Goal: Information Seeking & Learning: Learn about a topic

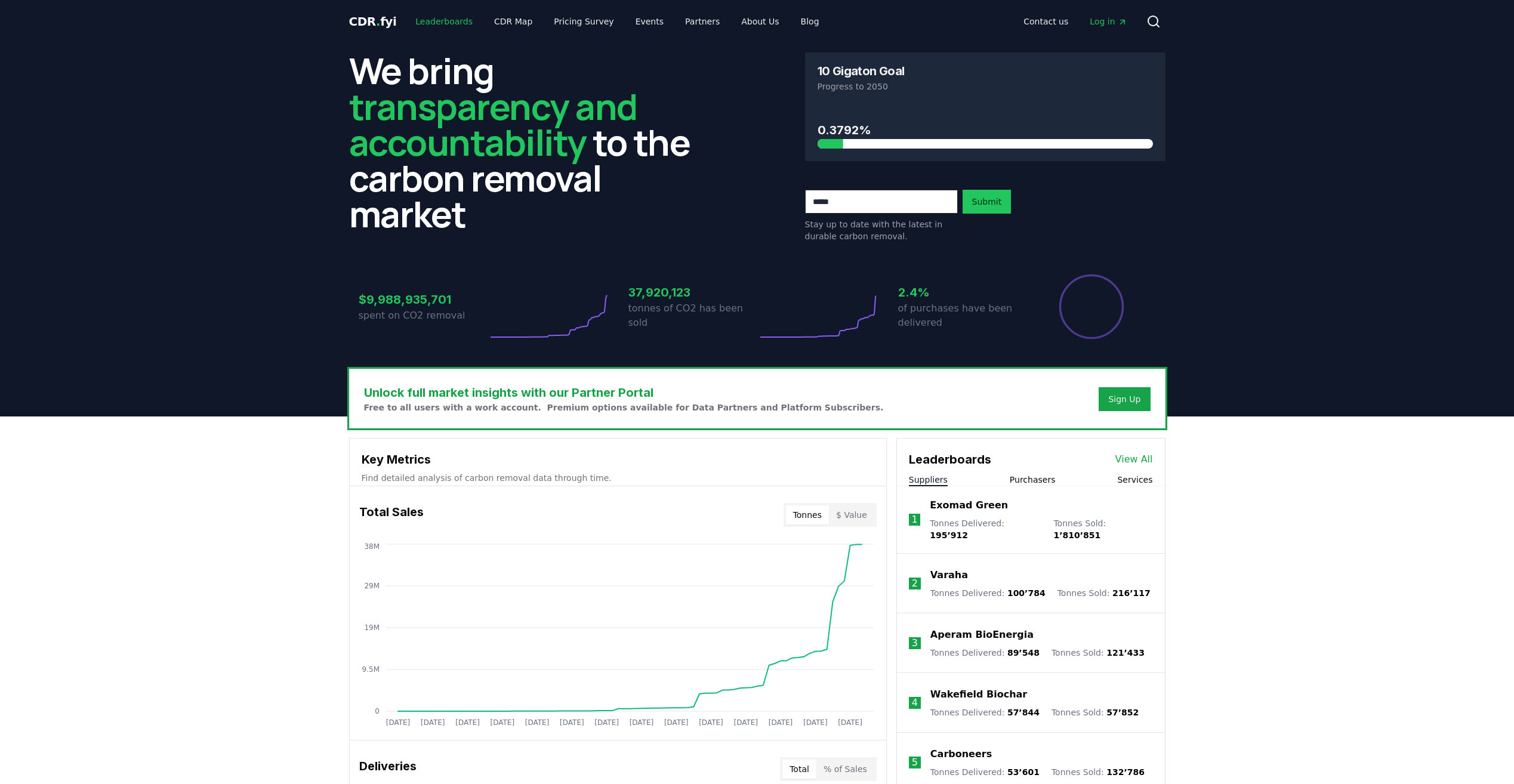
click at [440, 22] on link "Leaderboards" at bounding box center [443, 21] width 76 height 22
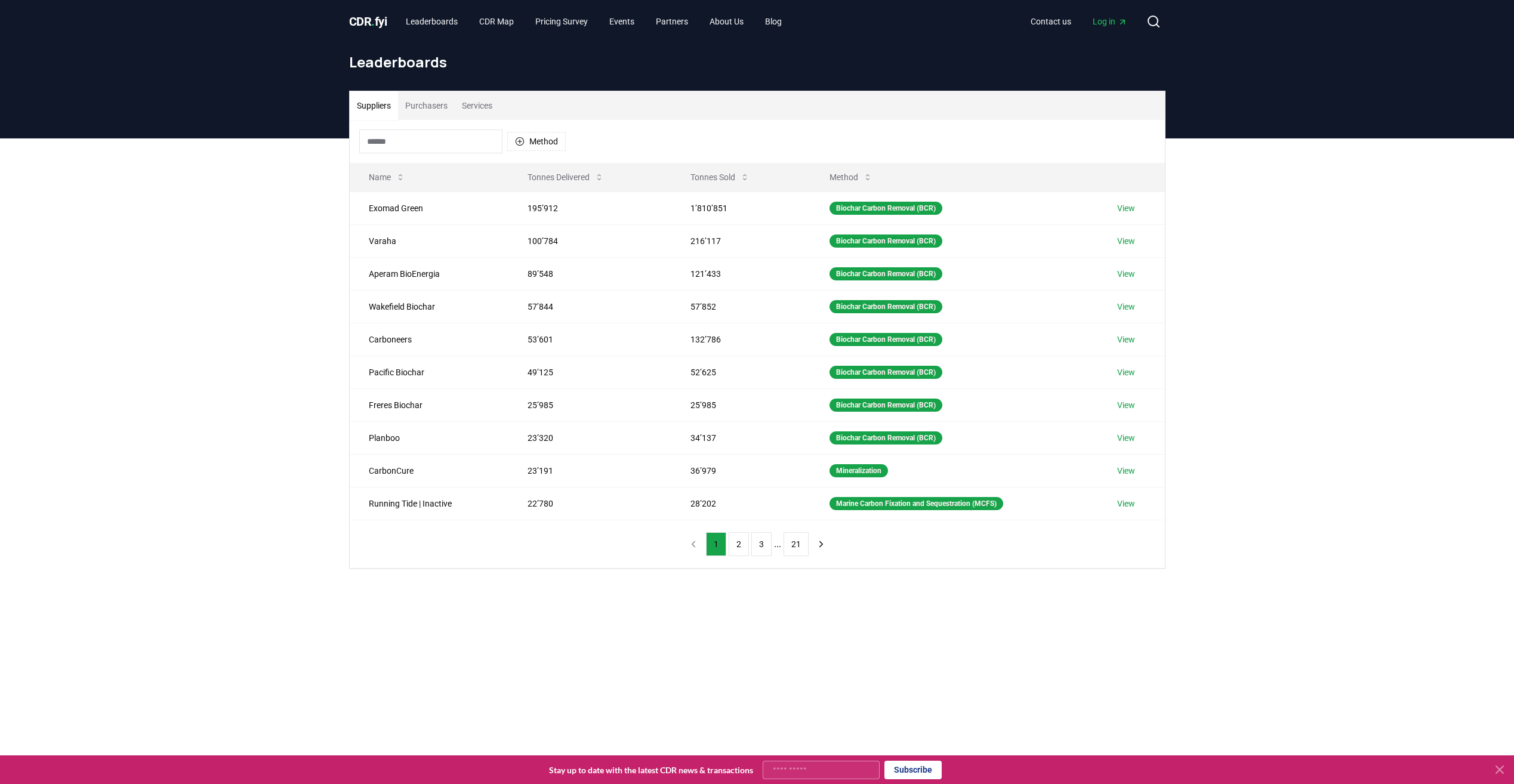
click at [421, 144] on input at bounding box center [431, 141] width 143 height 24
click at [870, 177] on icon at bounding box center [867, 177] width 9 height 9
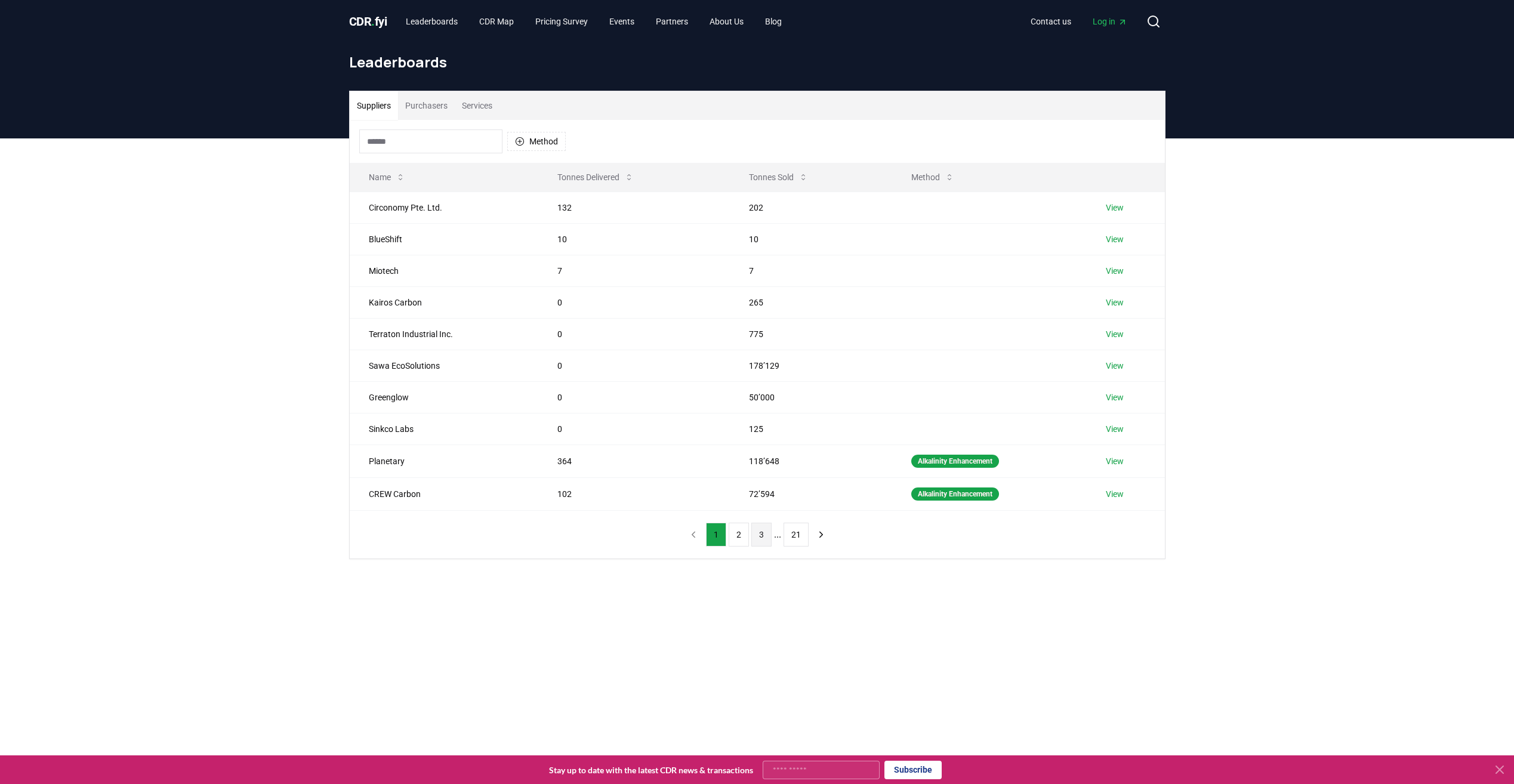
click at [768, 531] on button "3" at bounding box center [761, 534] width 20 height 24
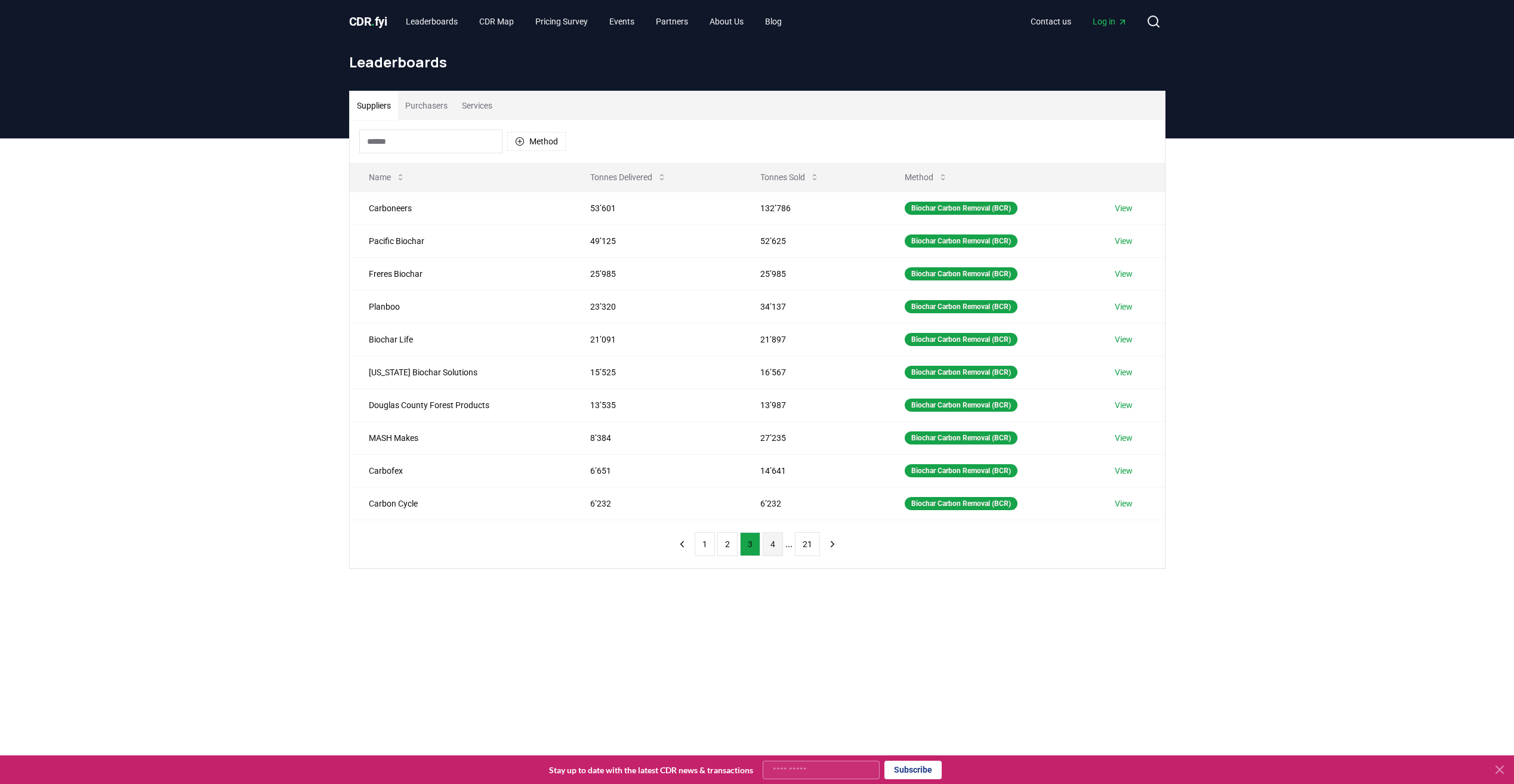
click at [775, 542] on button "4" at bounding box center [772, 544] width 20 height 24
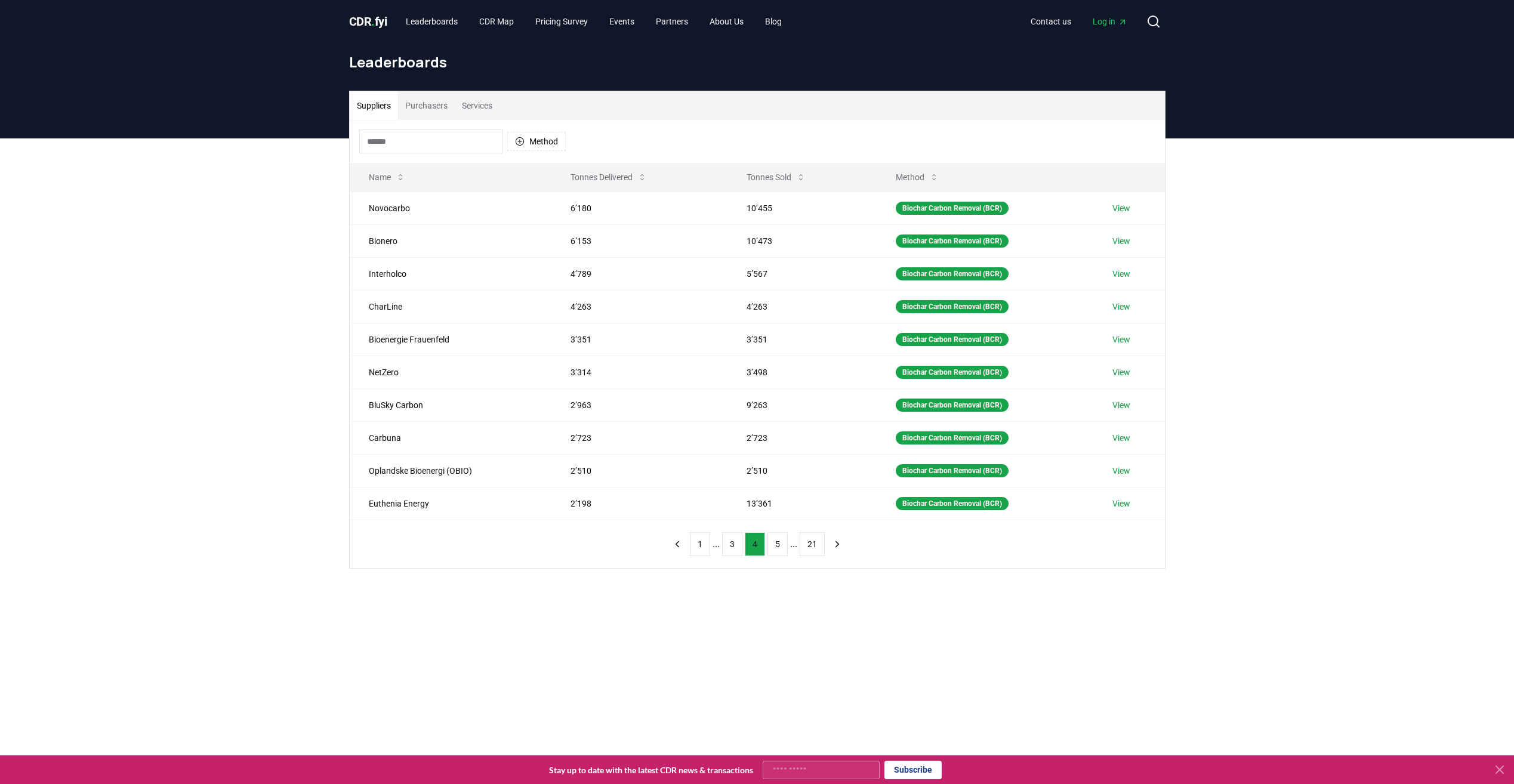
click at [775, 542] on button "5" at bounding box center [777, 544] width 20 height 24
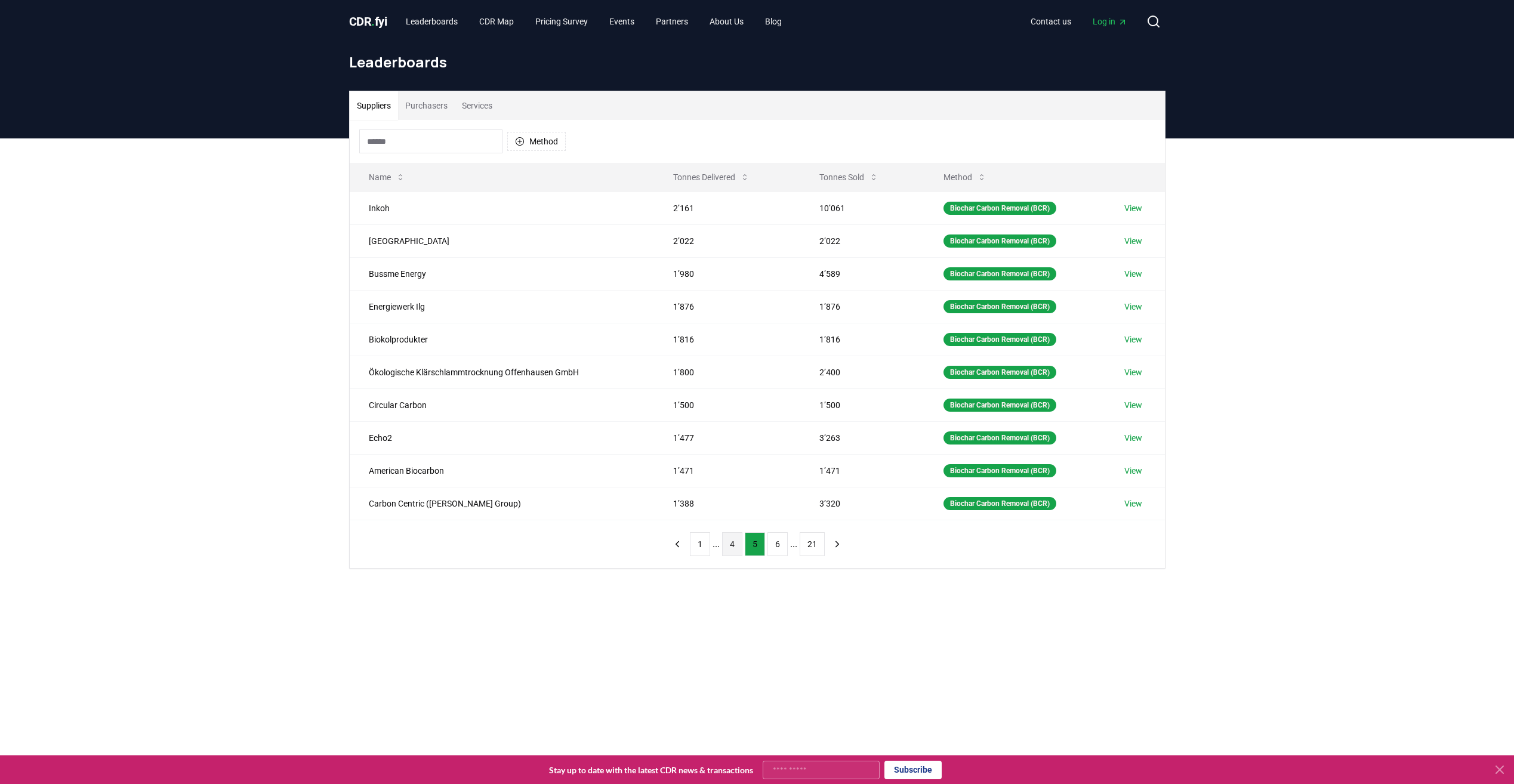
click at [775, 542] on button "6" at bounding box center [777, 544] width 20 height 24
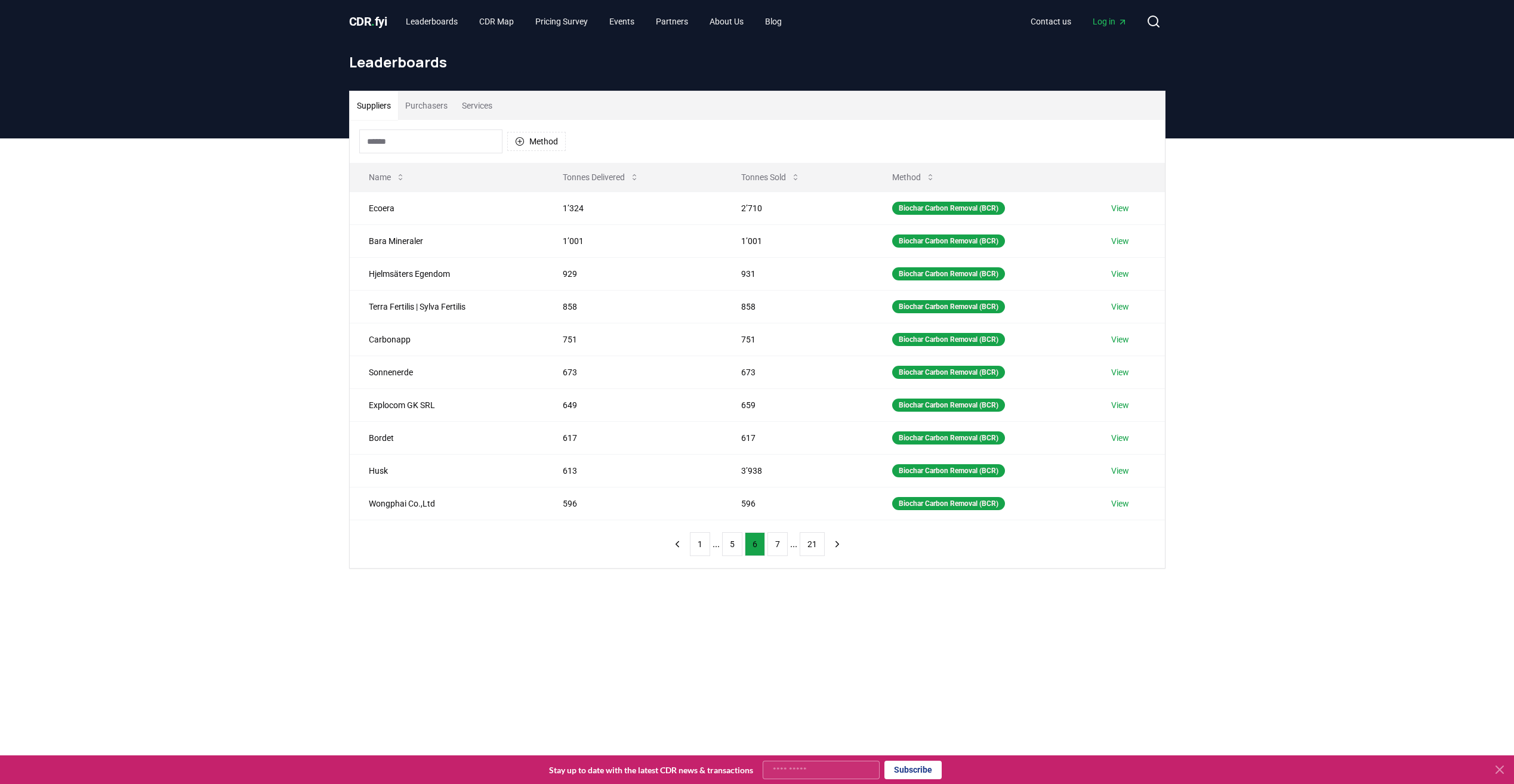
click at [775, 542] on button "7" at bounding box center [777, 544] width 20 height 24
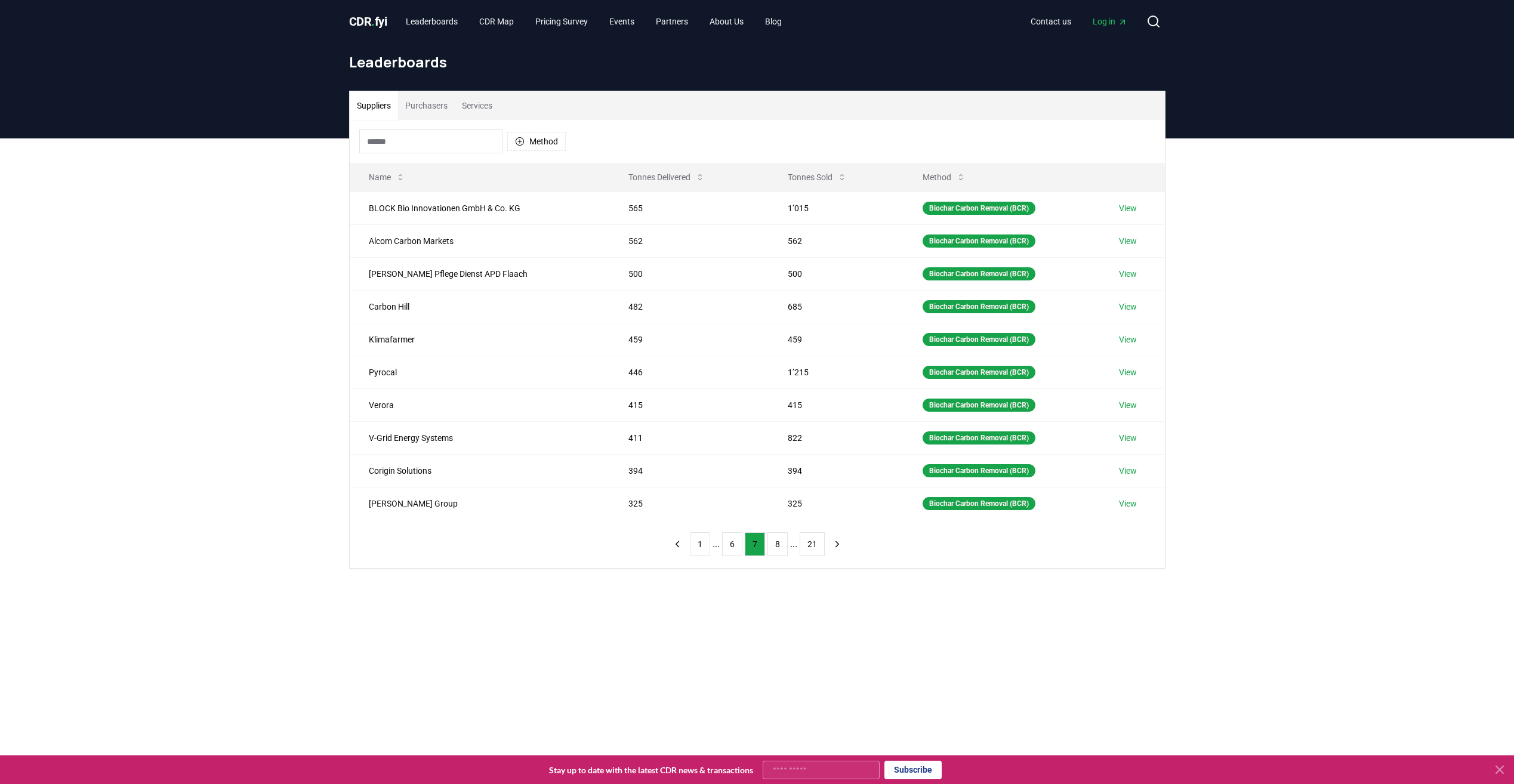
click at [775, 542] on button "8" at bounding box center [777, 544] width 20 height 24
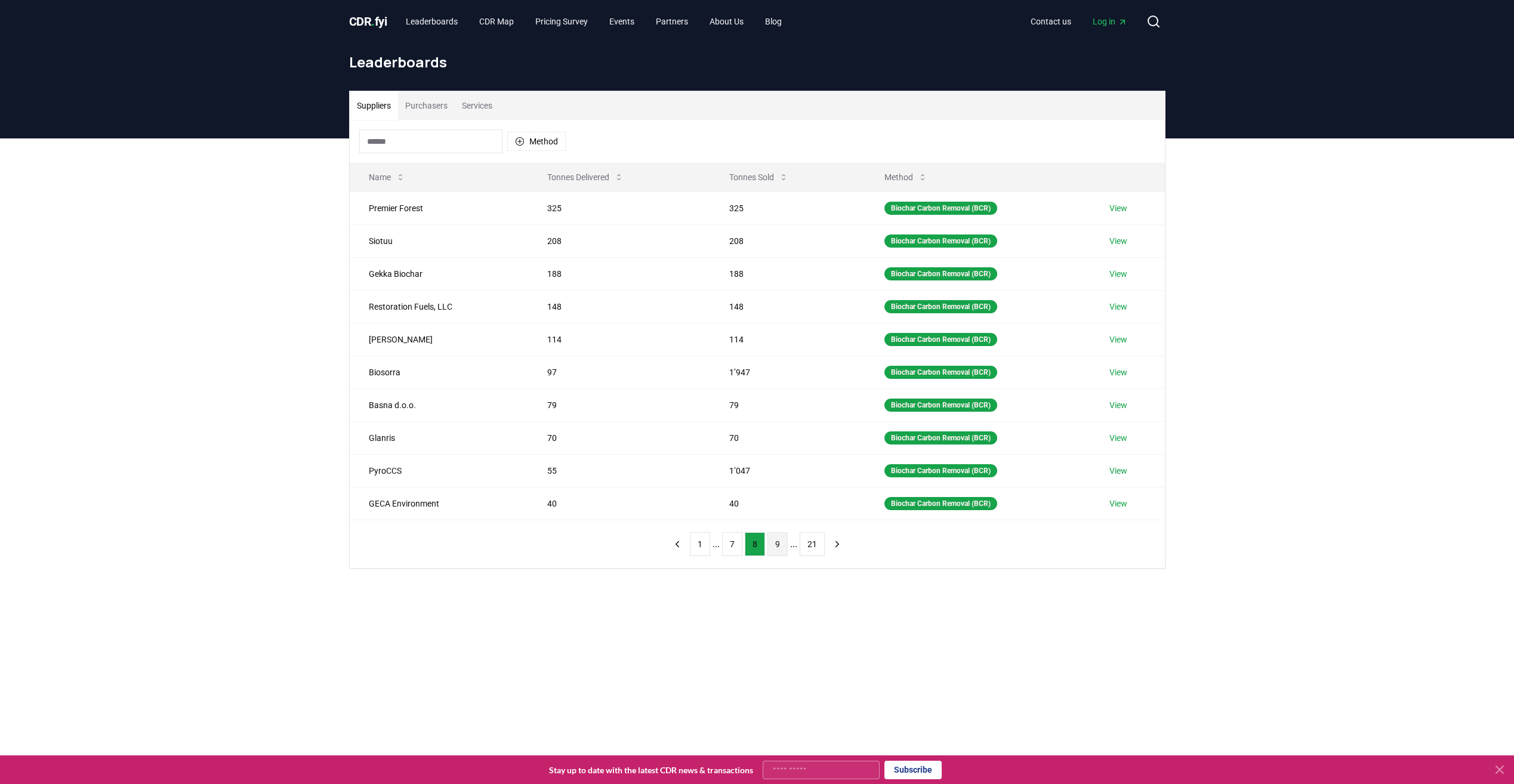
click at [780, 547] on button "9" at bounding box center [777, 544] width 20 height 24
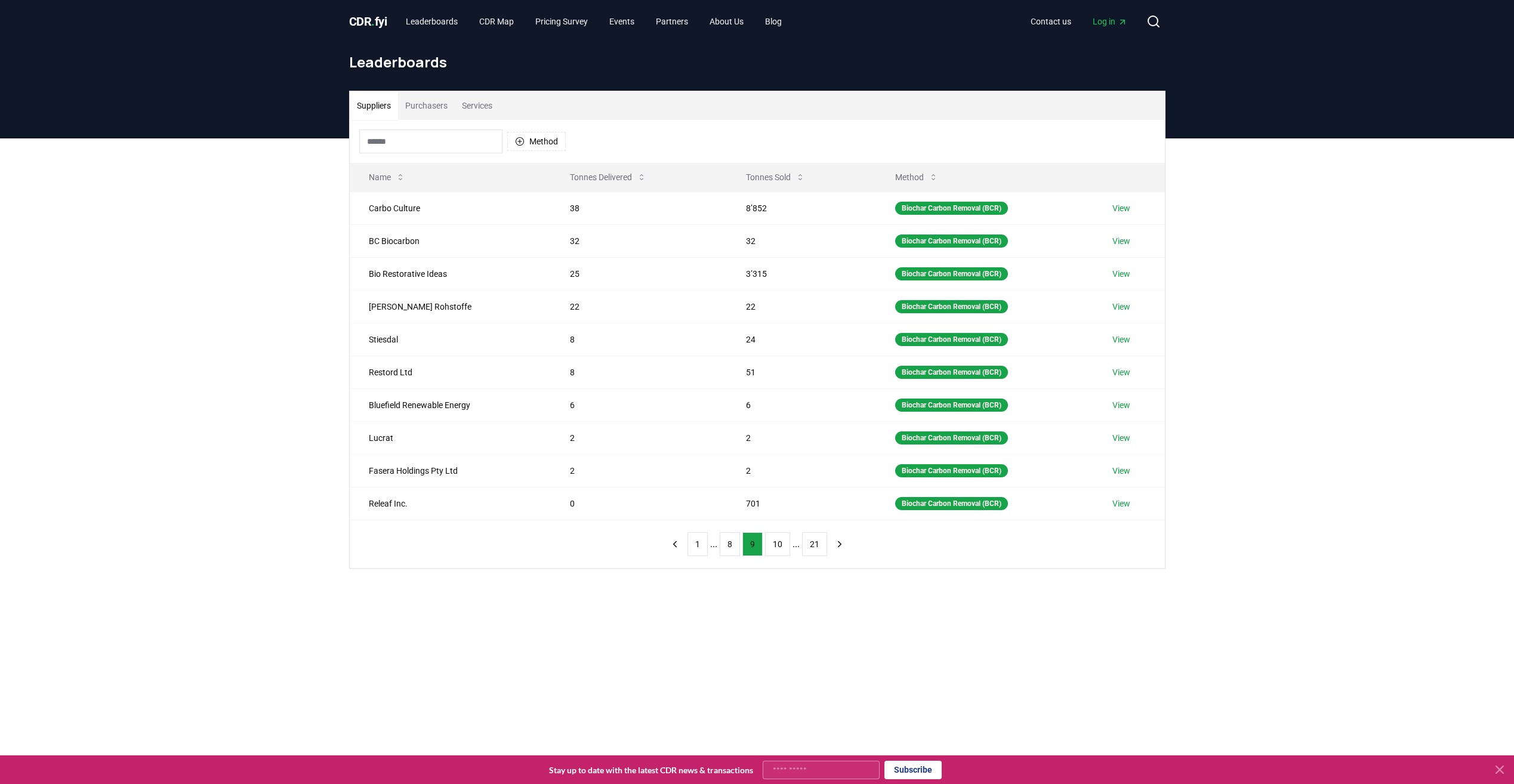
click at [780, 547] on button "10" at bounding box center [777, 544] width 25 height 24
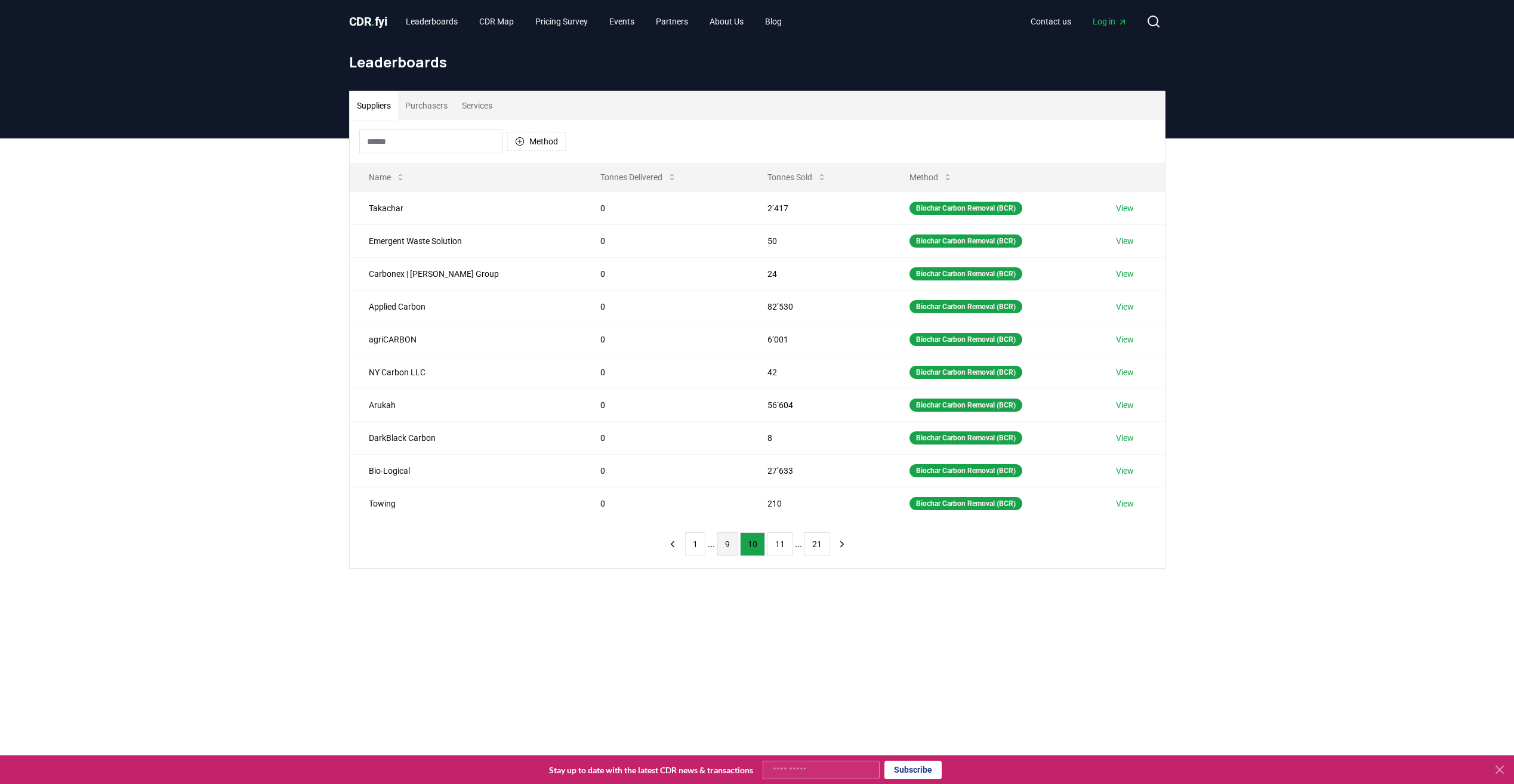
click at [780, 547] on button "11" at bounding box center [780, 544] width 25 height 24
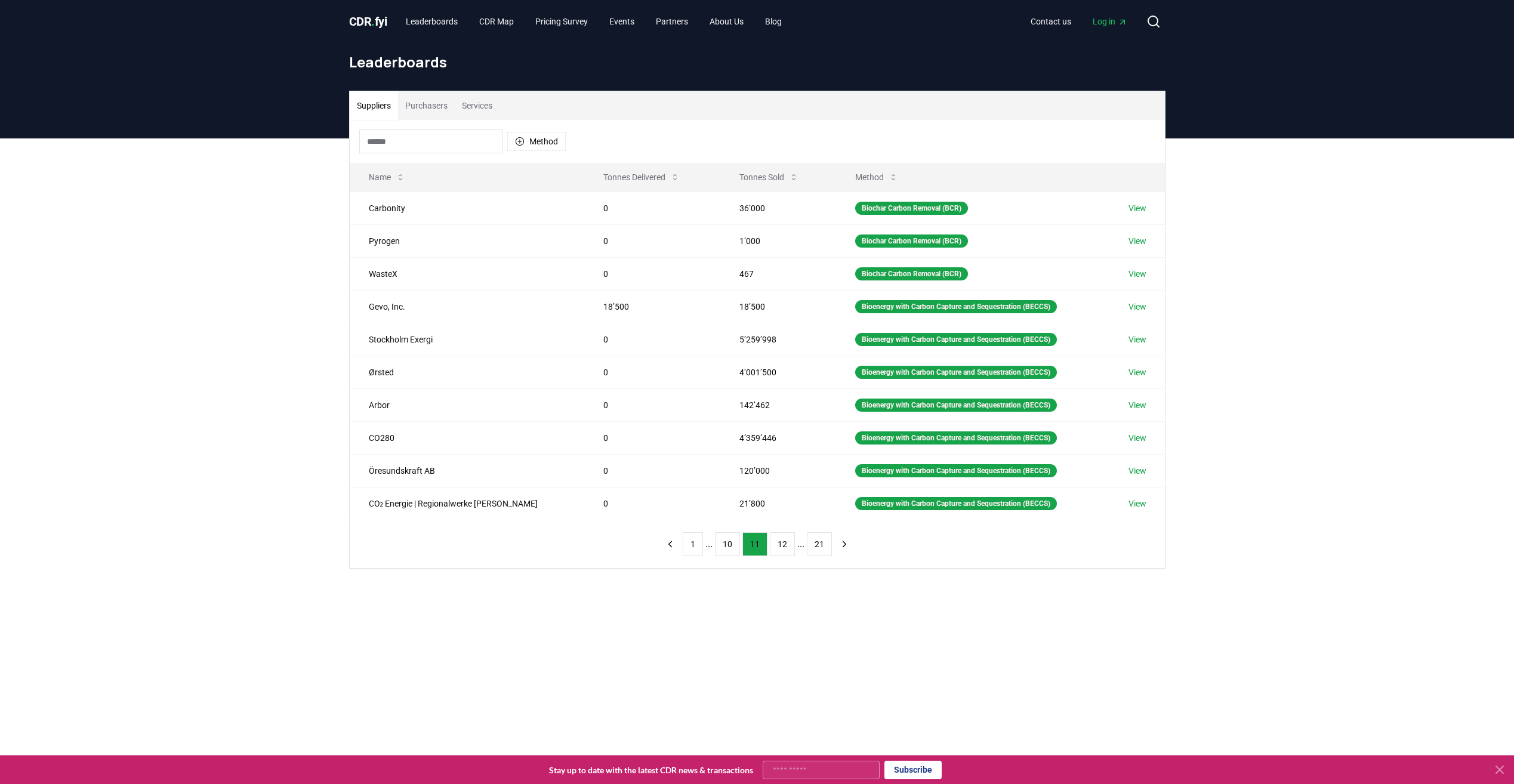
click at [780, 547] on button "12" at bounding box center [782, 544] width 25 height 24
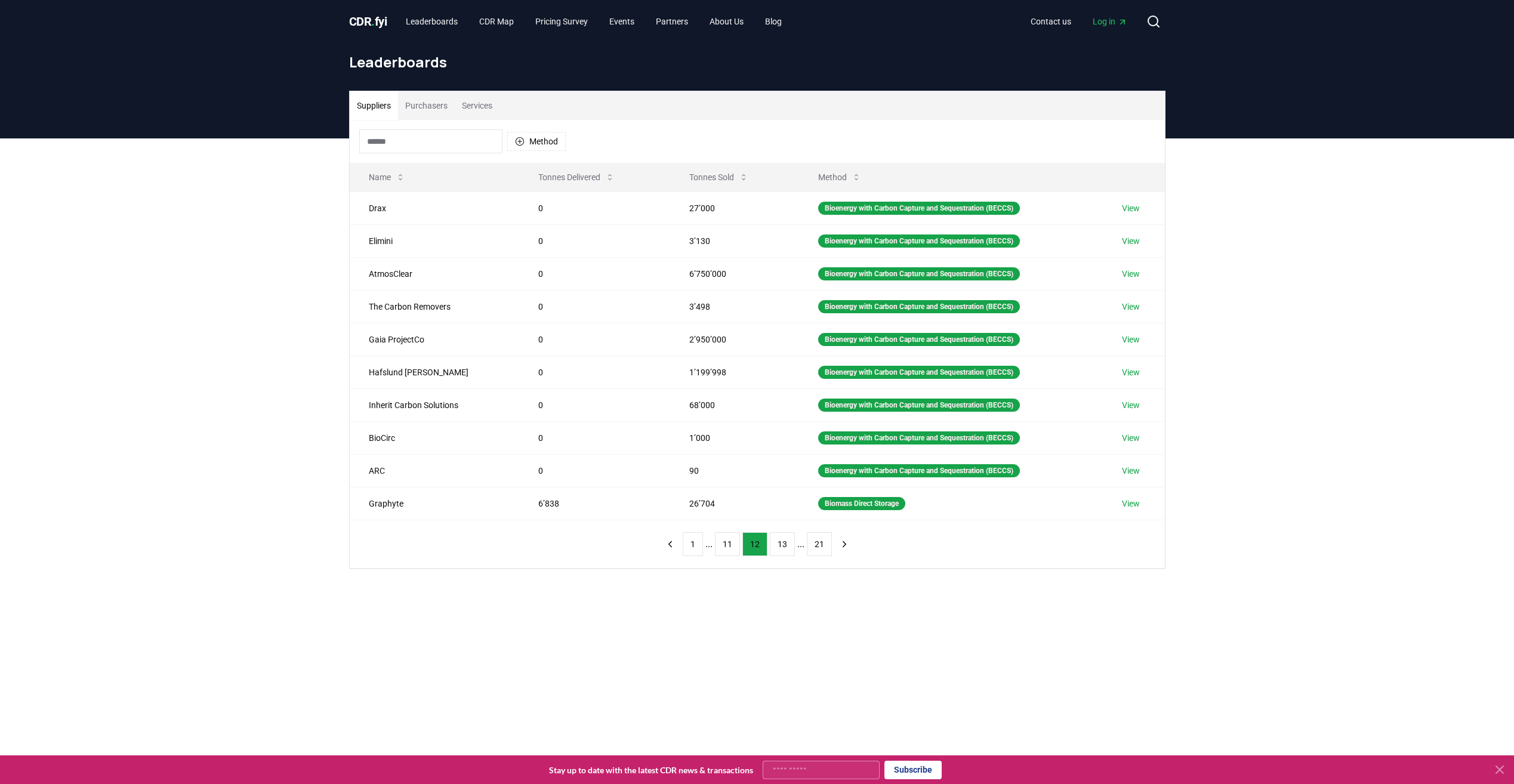
click at [780, 547] on button "13" at bounding box center [782, 544] width 25 height 24
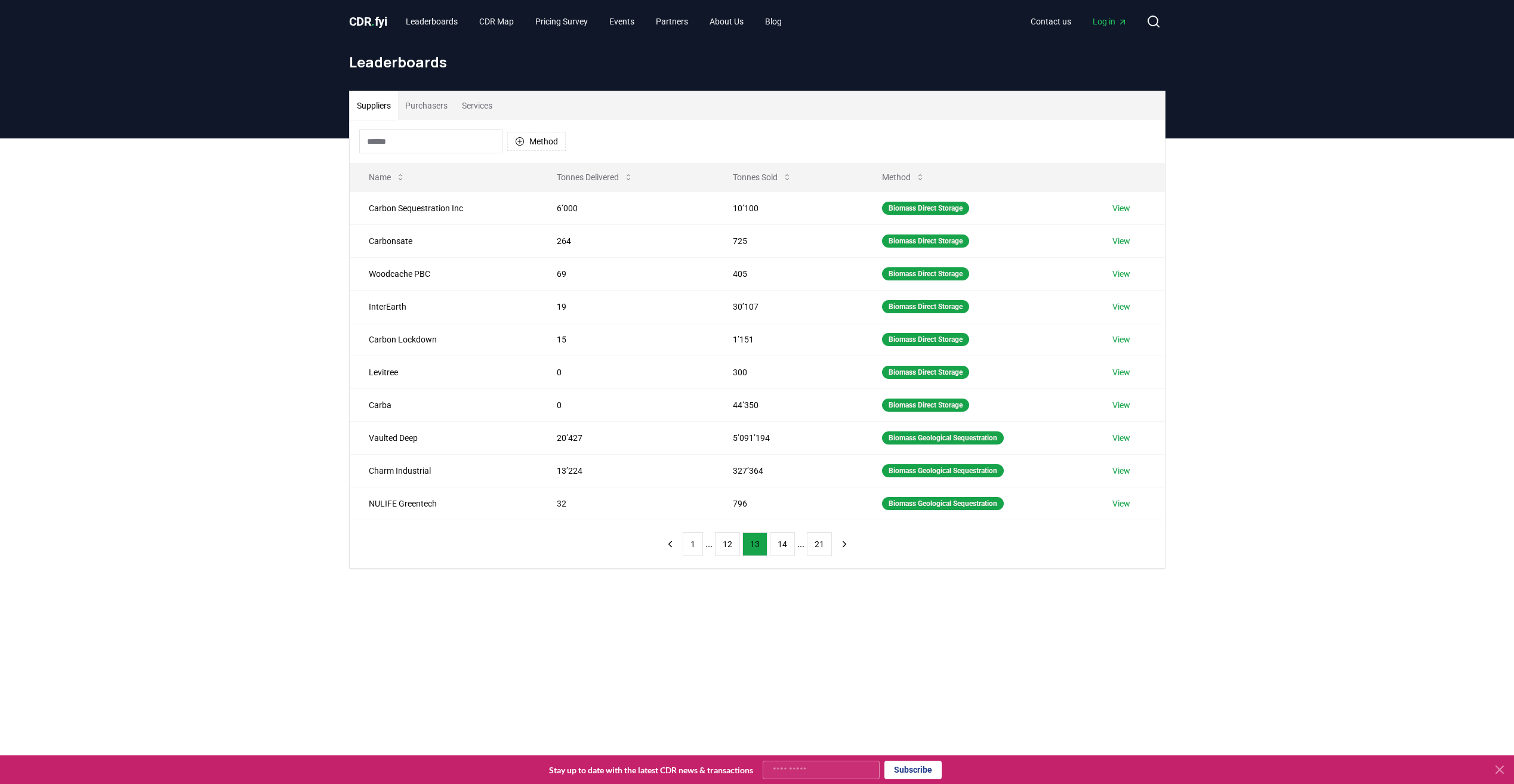
click at [780, 547] on button "14" at bounding box center [782, 544] width 25 height 24
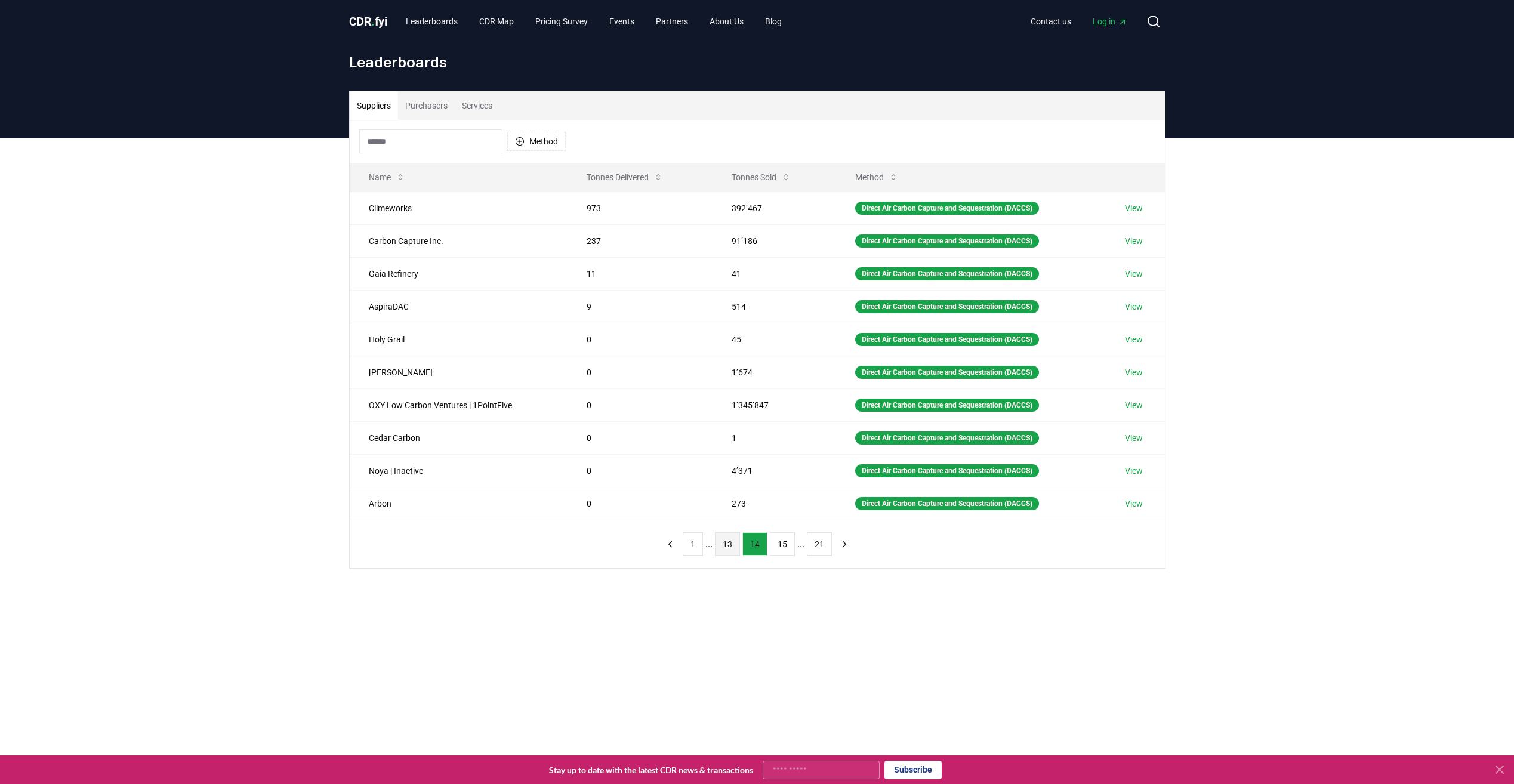
click at [737, 547] on button "13" at bounding box center [727, 544] width 25 height 24
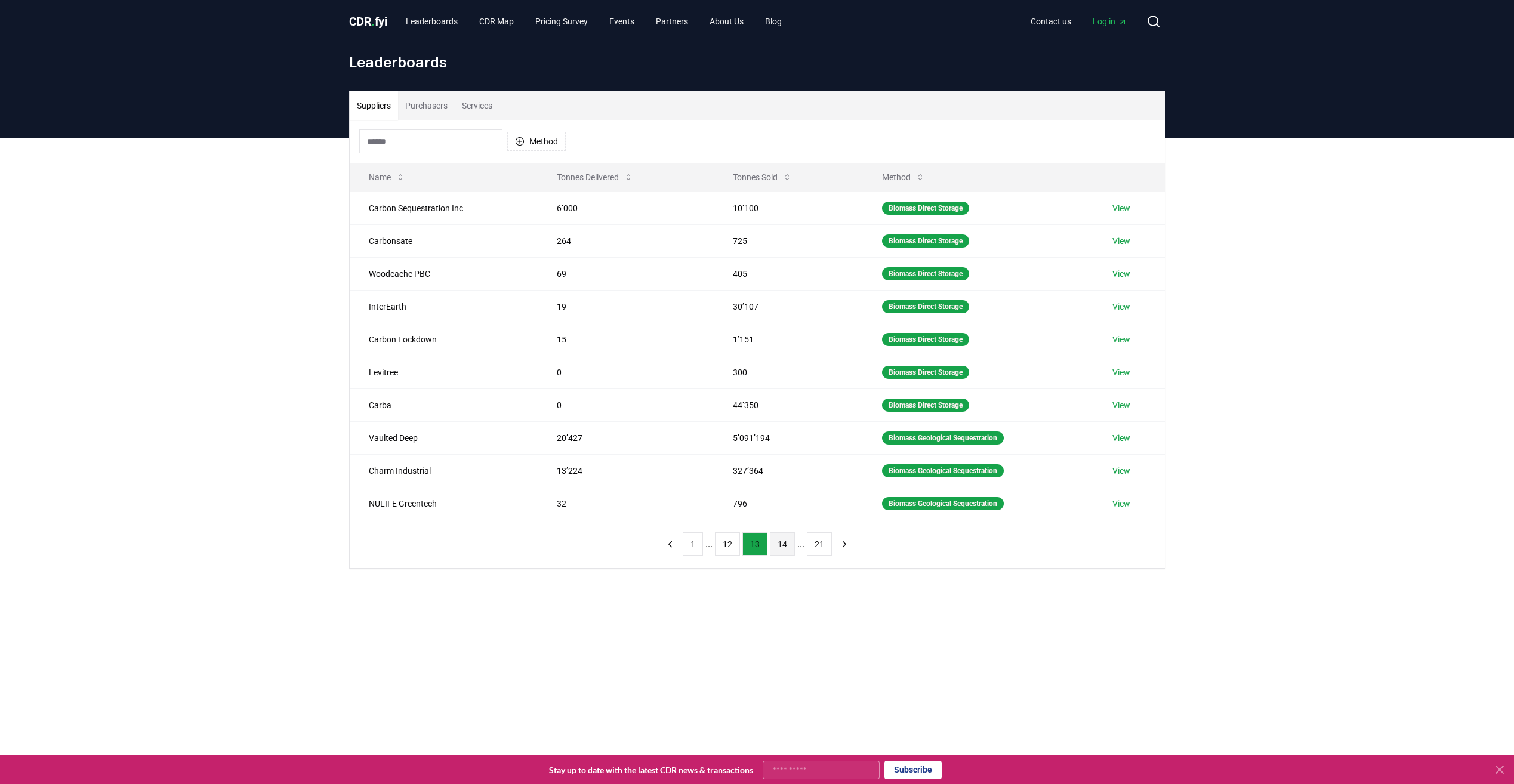
click at [785, 543] on button "14" at bounding box center [782, 544] width 25 height 24
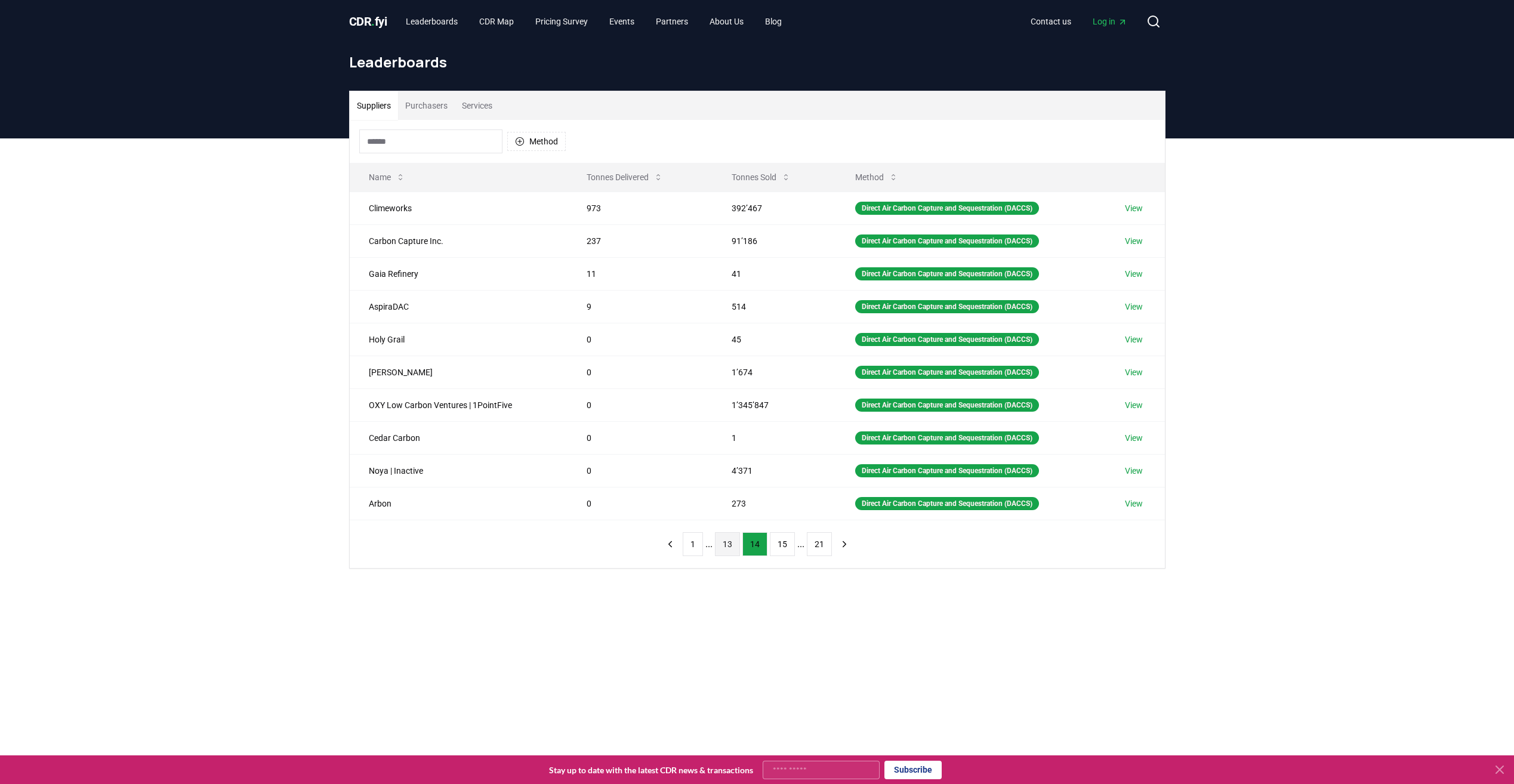
click at [726, 543] on button "13" at bounding box center [727, 544] width 25 height 24
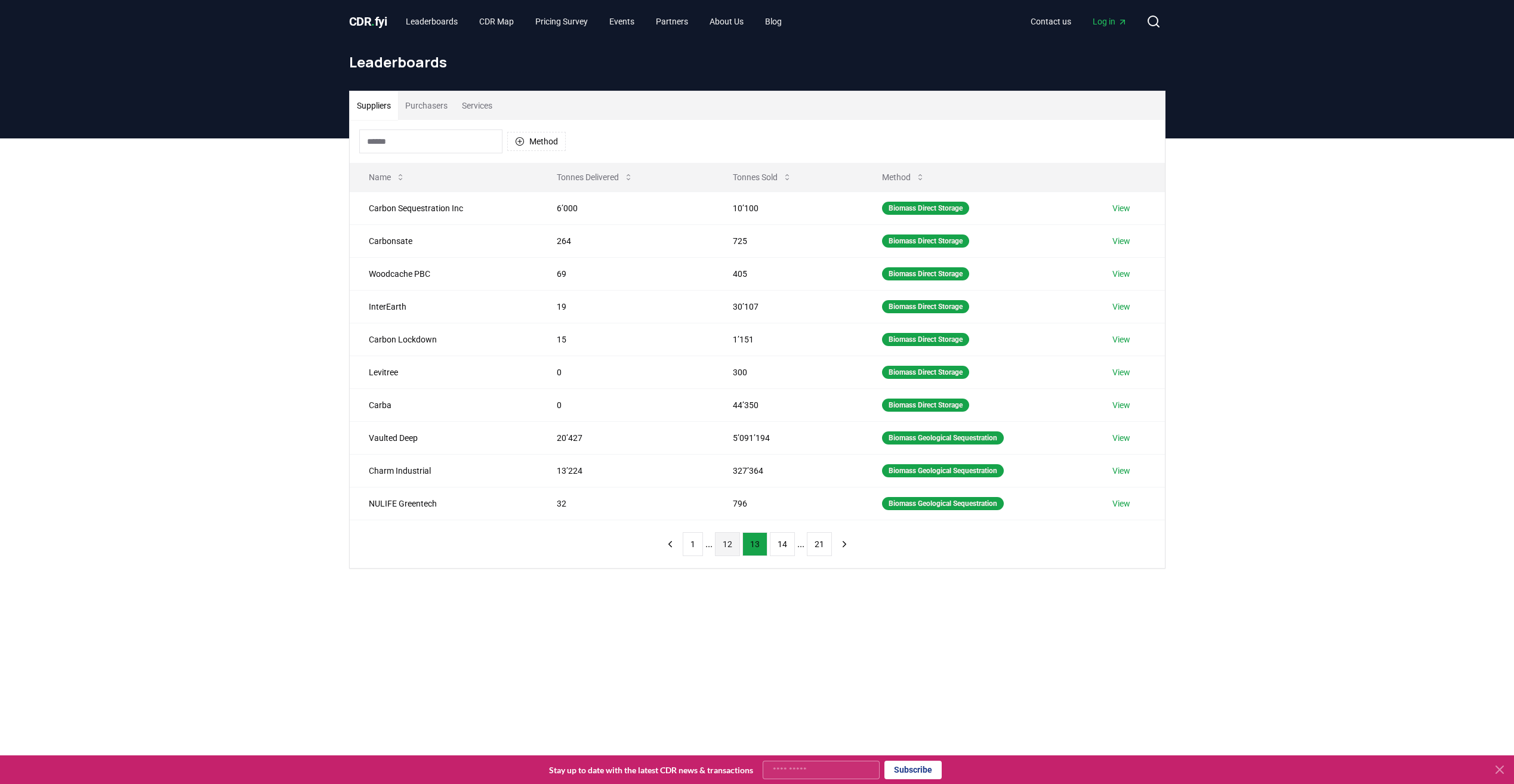
click at [735, 540] on button "12" at bounding box center [727, 544] width 25 height 24
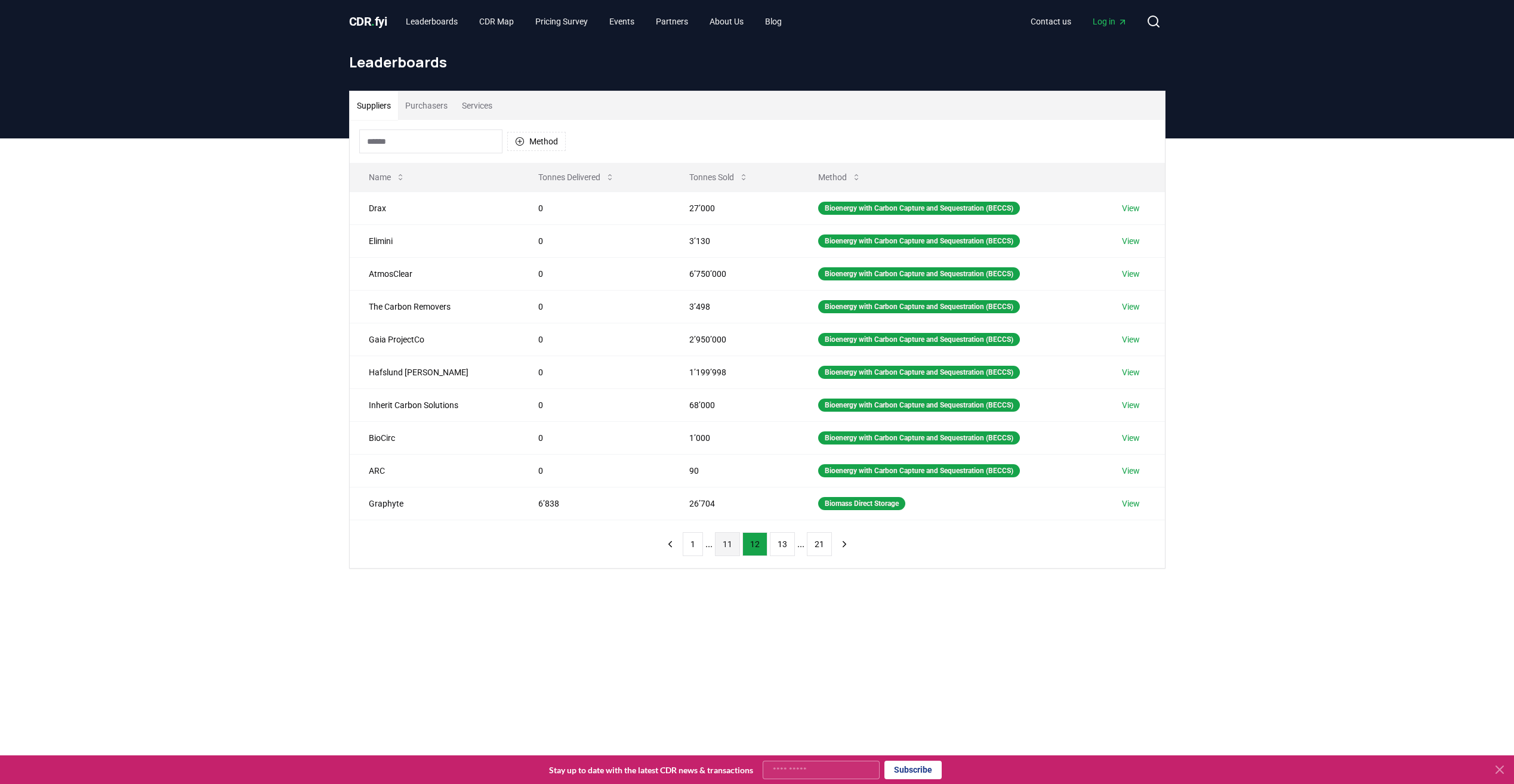
click at [730, 550] on button "11" at bounding box center [727, 544] width 25 height 24
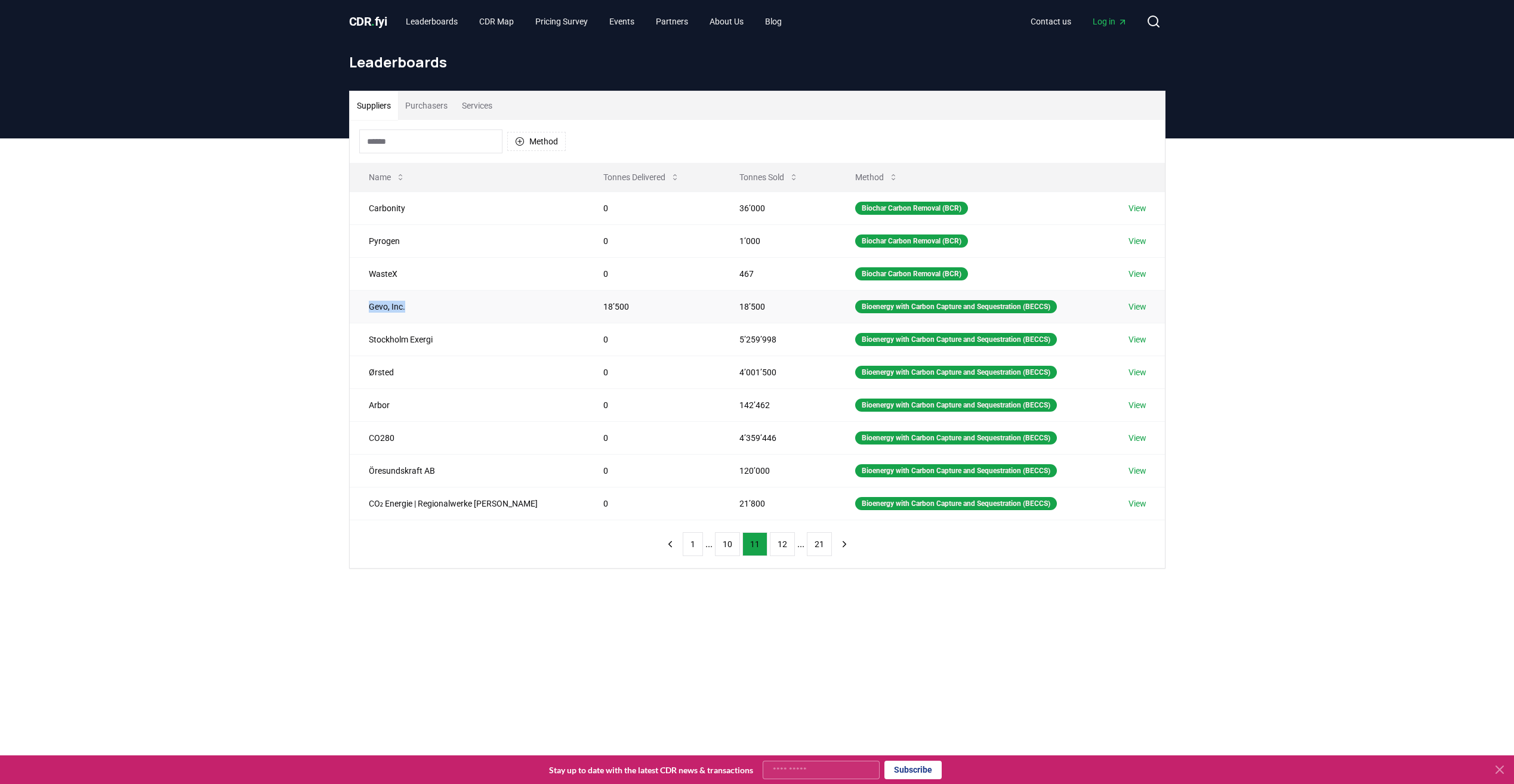
drag, startPoint x: 404, startPoint y: 310, endPoint x: 360, endPoint y: 305, distance: 44.3
click at [360, 305] on td "Gevo, Inc." at bounding box center [467, 306] width 235 height 33
copy td "Gevo, Inc."
click at [781, 541] on button "12" at bounding box center [782, 544] width 25 height 24
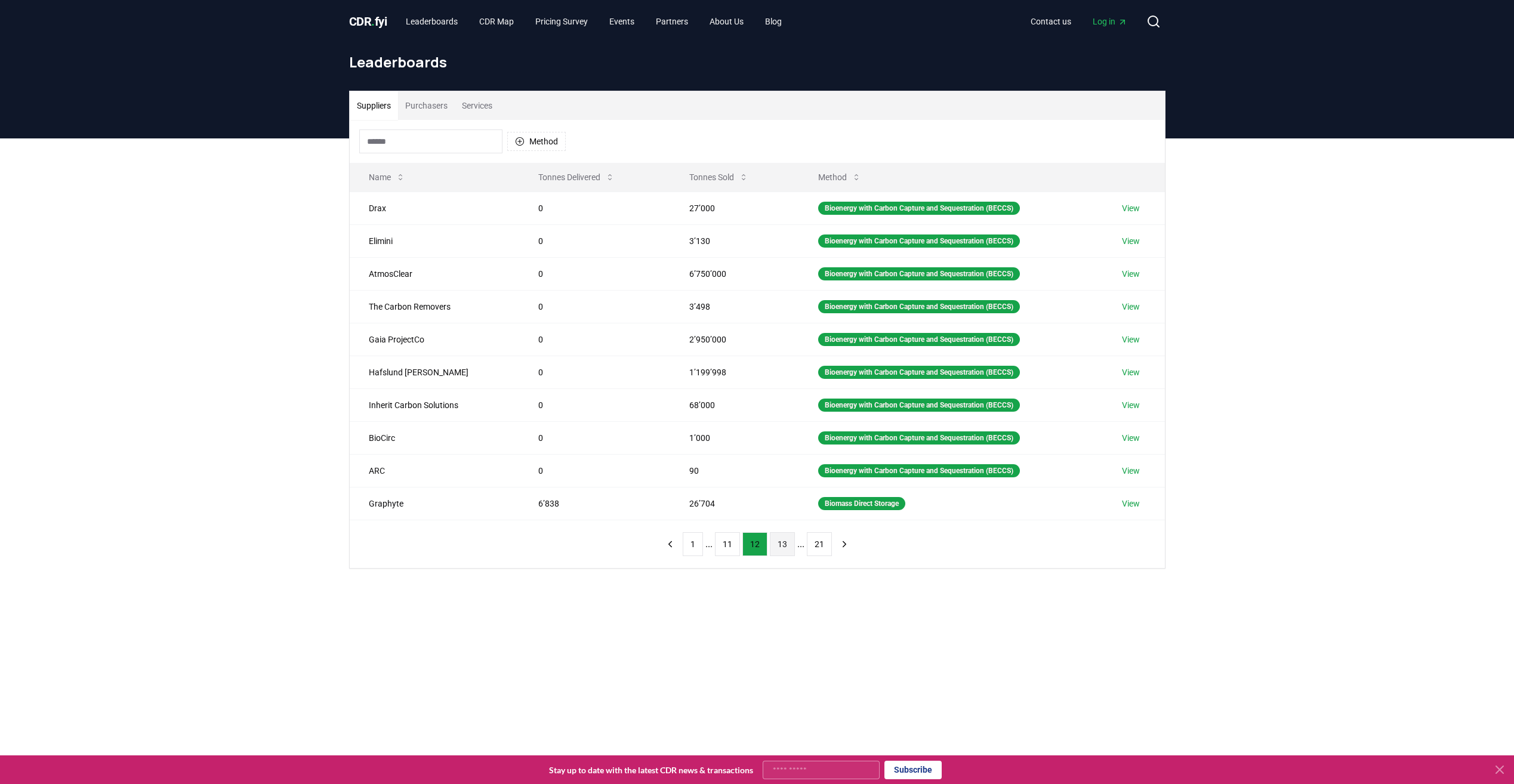
click at [777, 543] on button "13" at bounding box center [782, 544] width 25 height 24
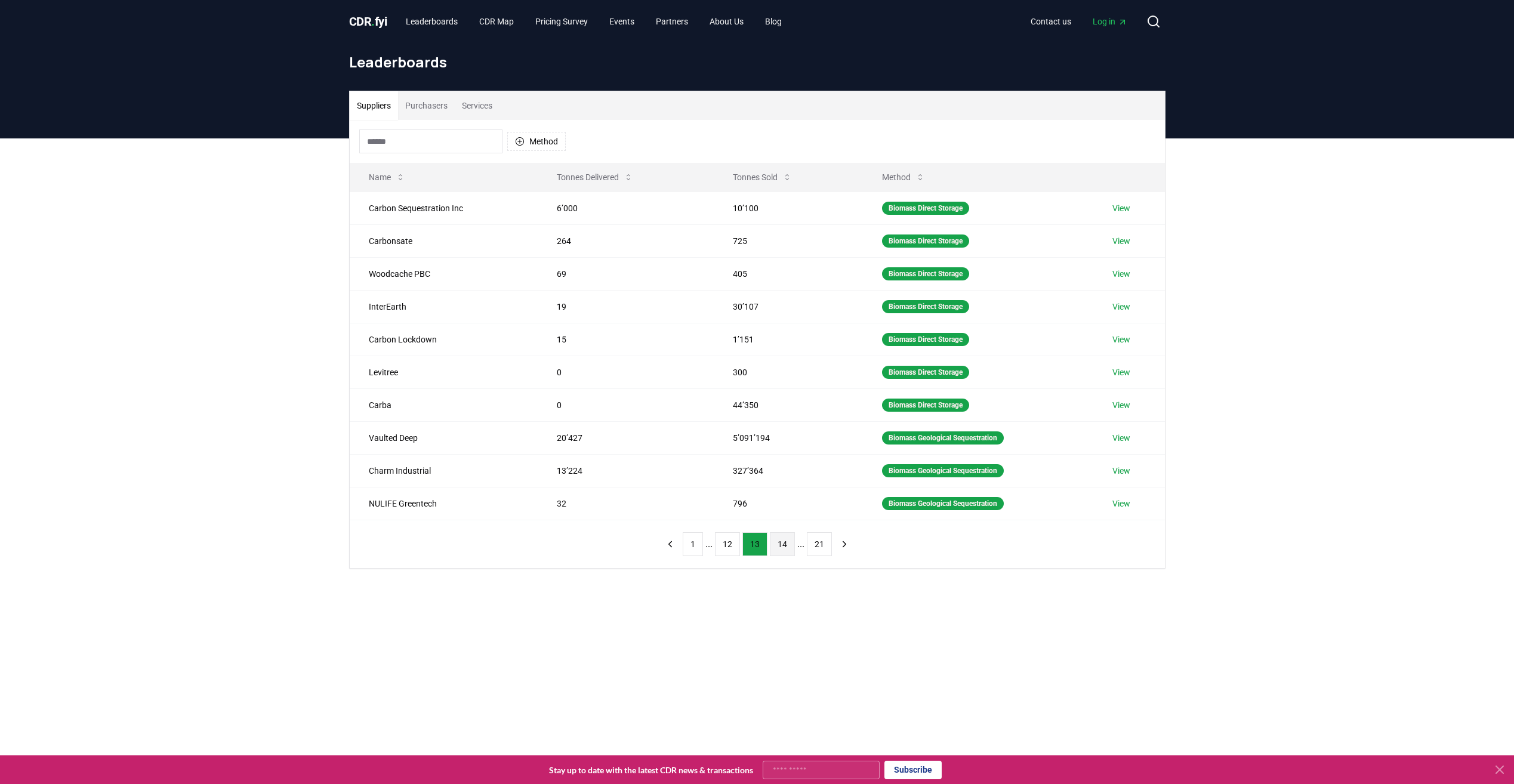
click at [786, 544] on button "14" at bounding box center [782, 544] width 25 height 24
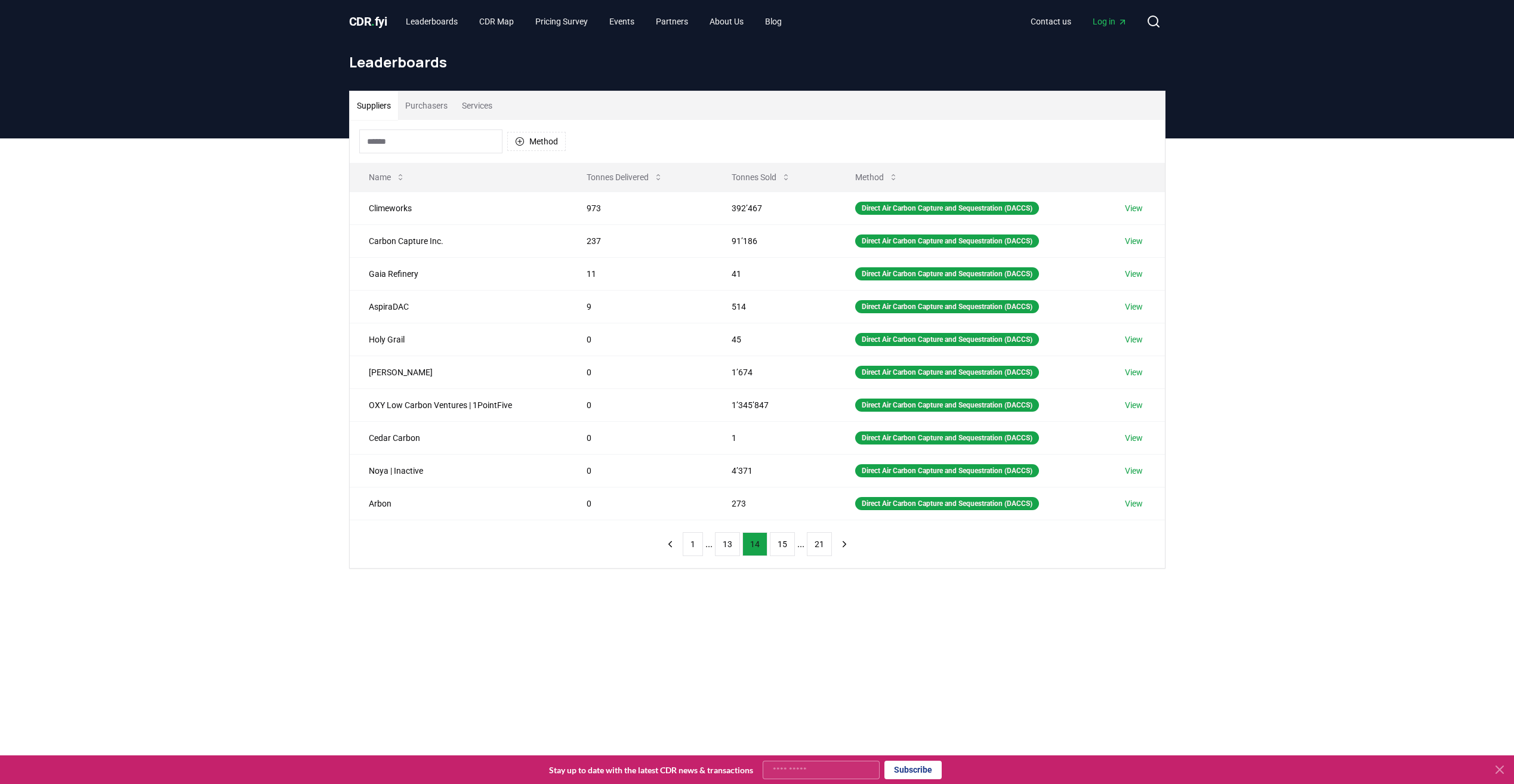
click at [786, 544] on button "15" at bounding box center [782, 544] width 25 height 24
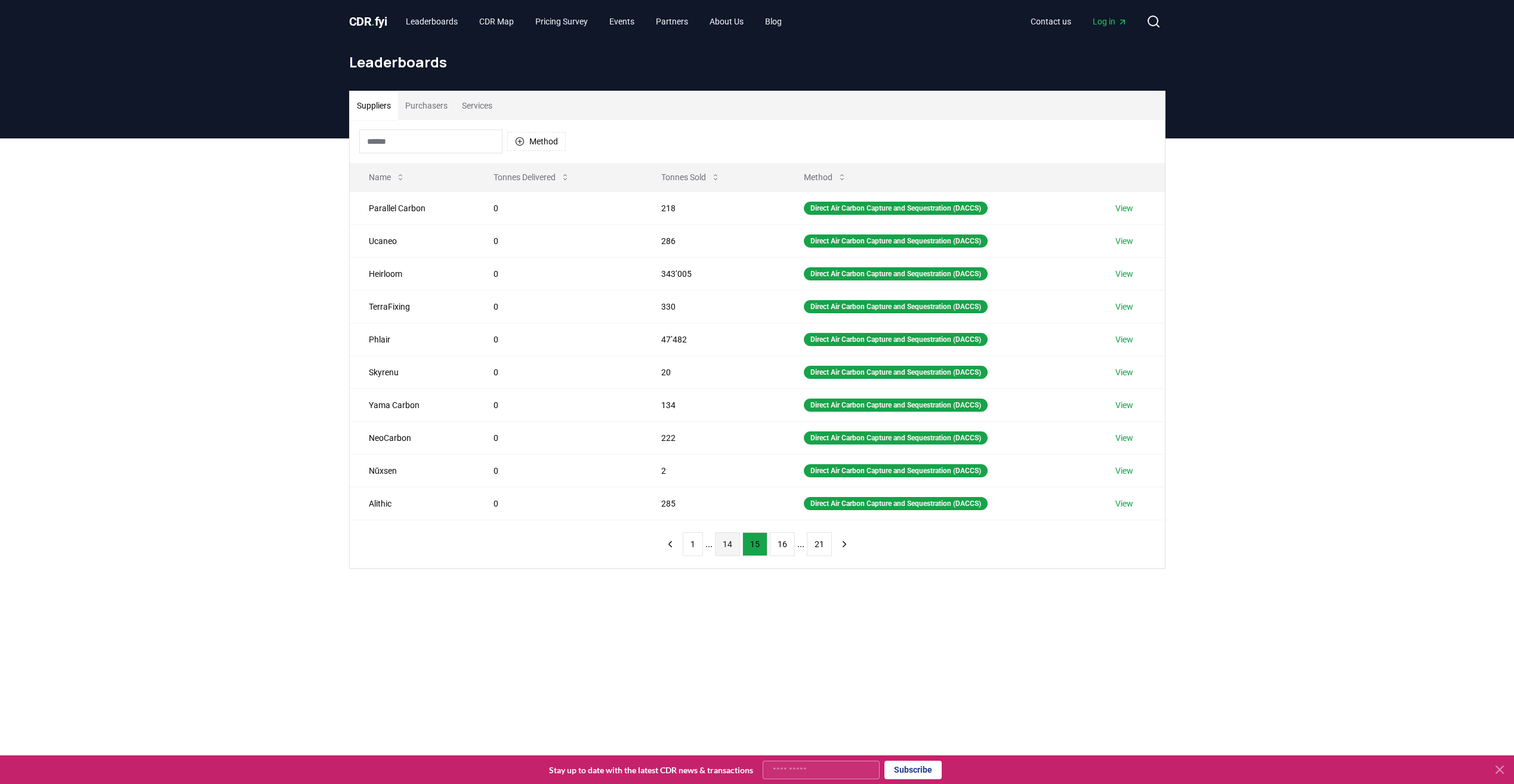
click at [786, 544] on button "16" at bounding box center [782, 544] width 25 height 24
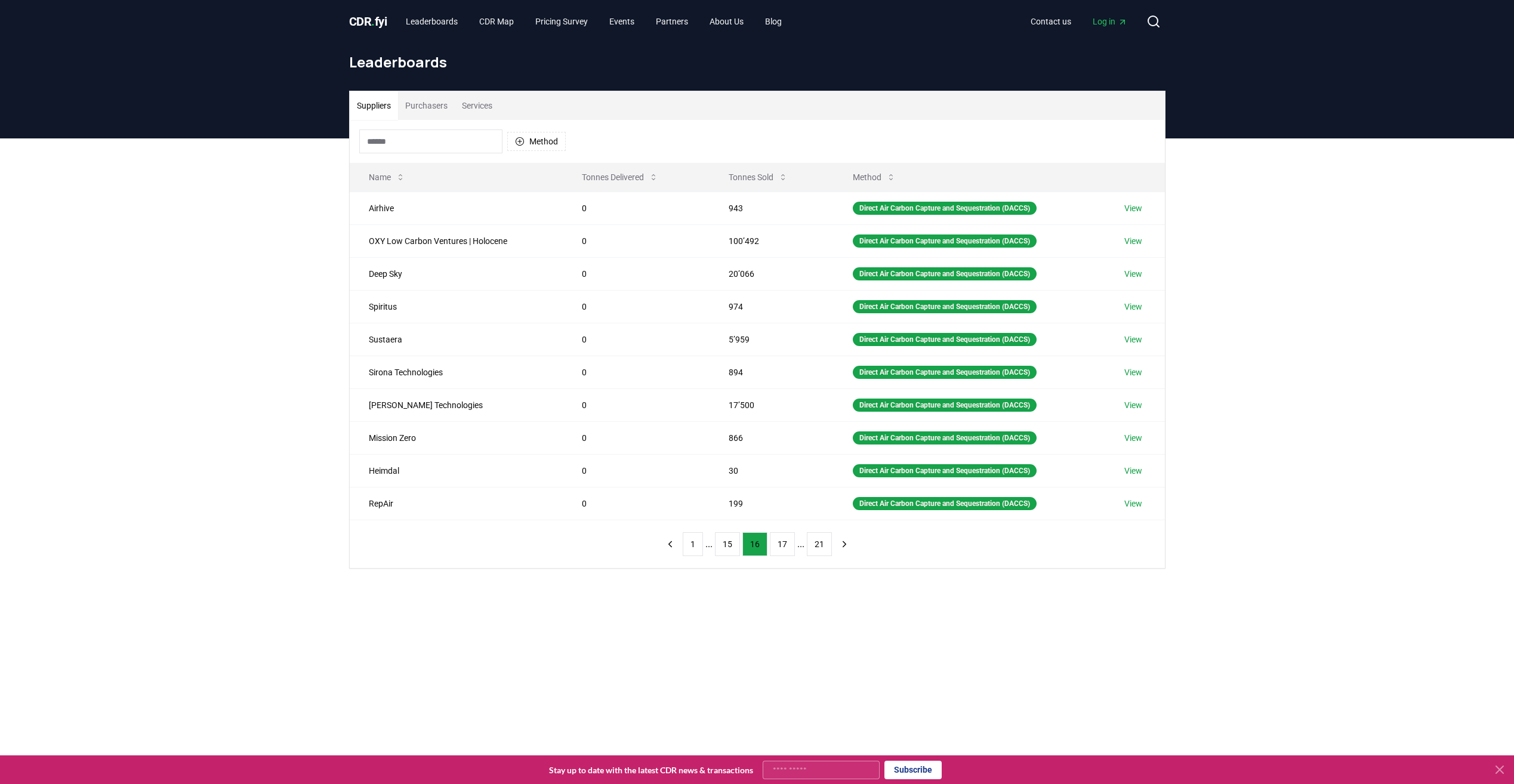
click at [786, 544] on button "17" at bounding box center [782, 544] width 25 height 24
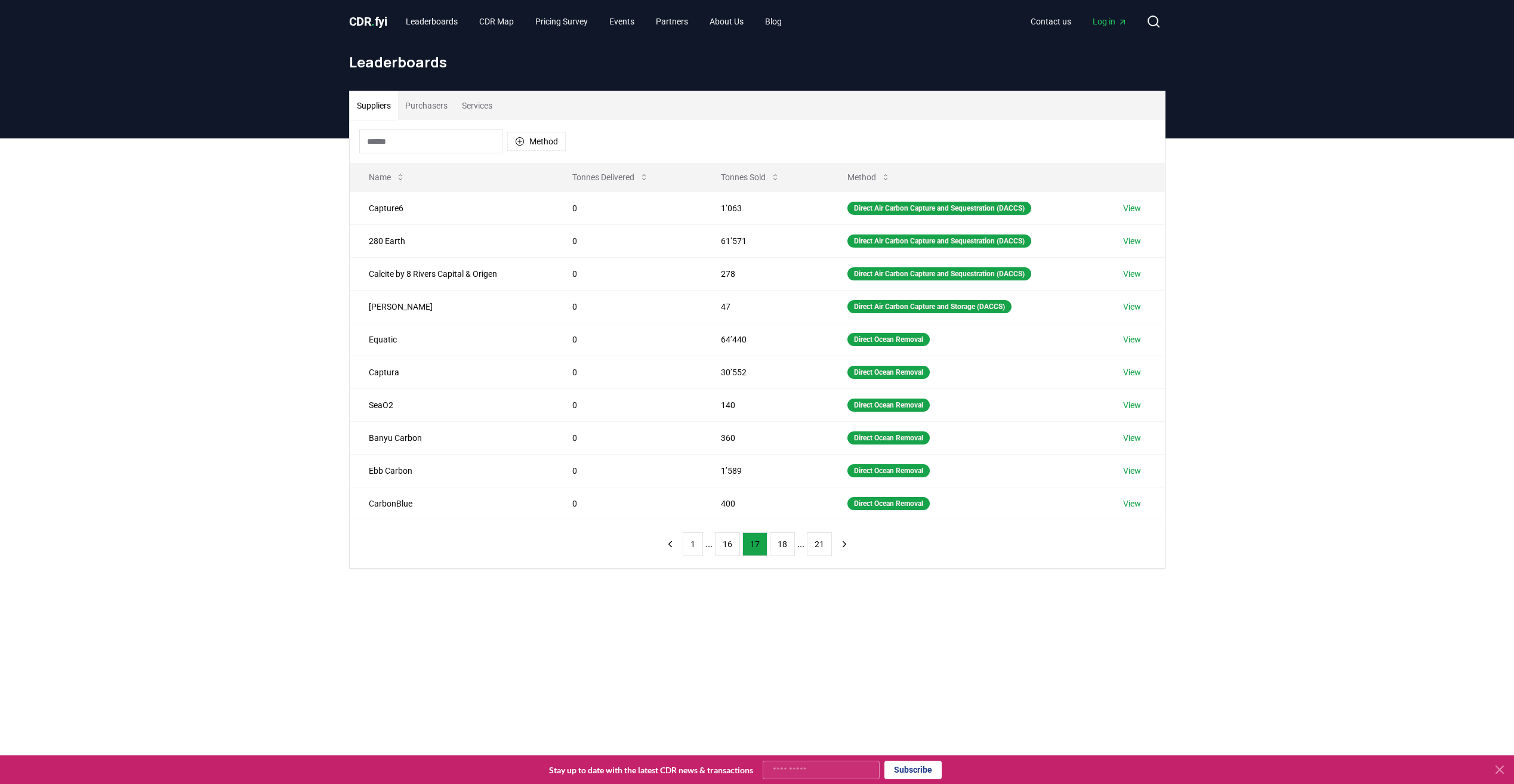
click at [786, 544] on button "18" at bounding box center [782, 544] width 25 height 24
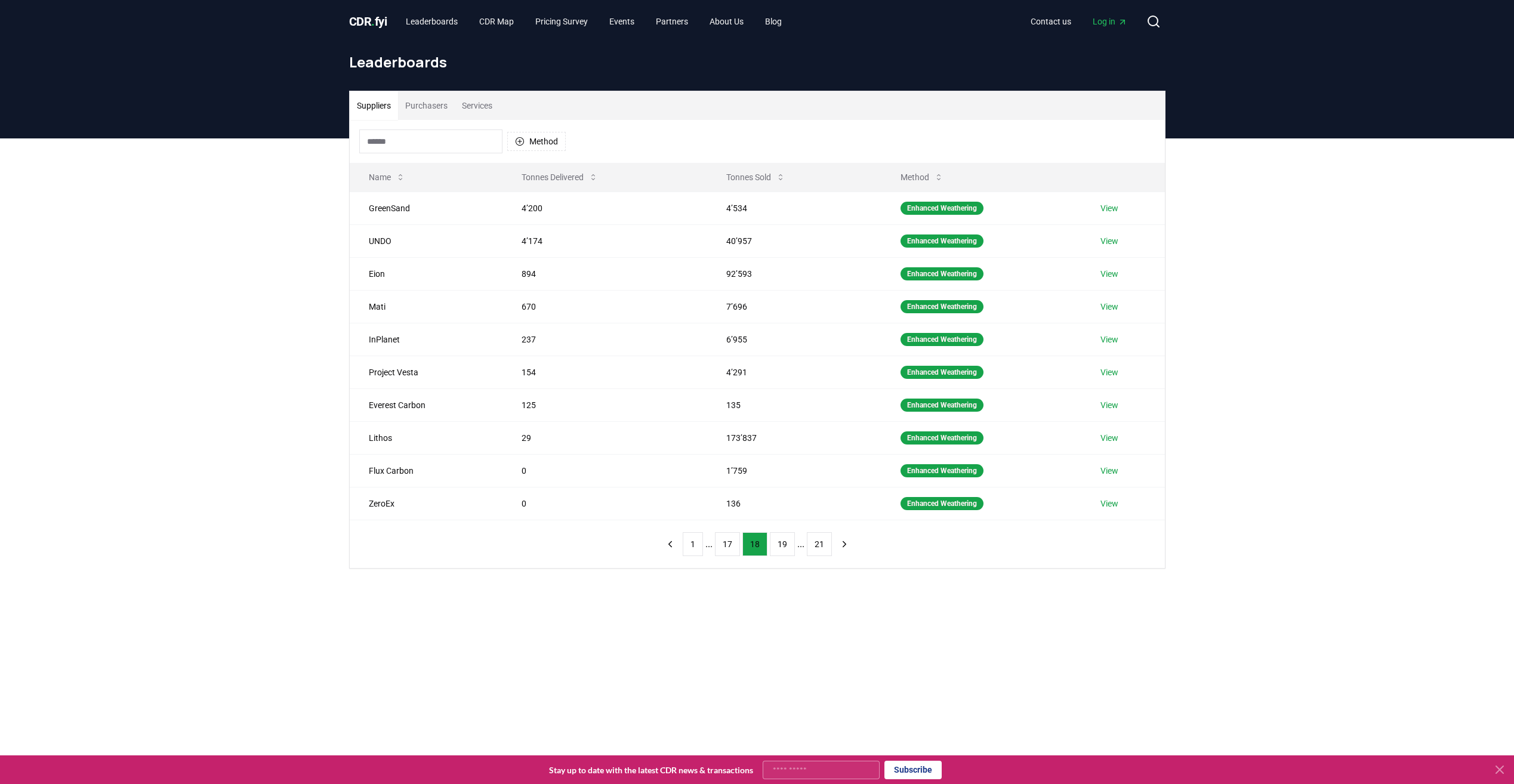
click at [786, 544] on button "19" at bounding box center [782, 544] width 25 height 24
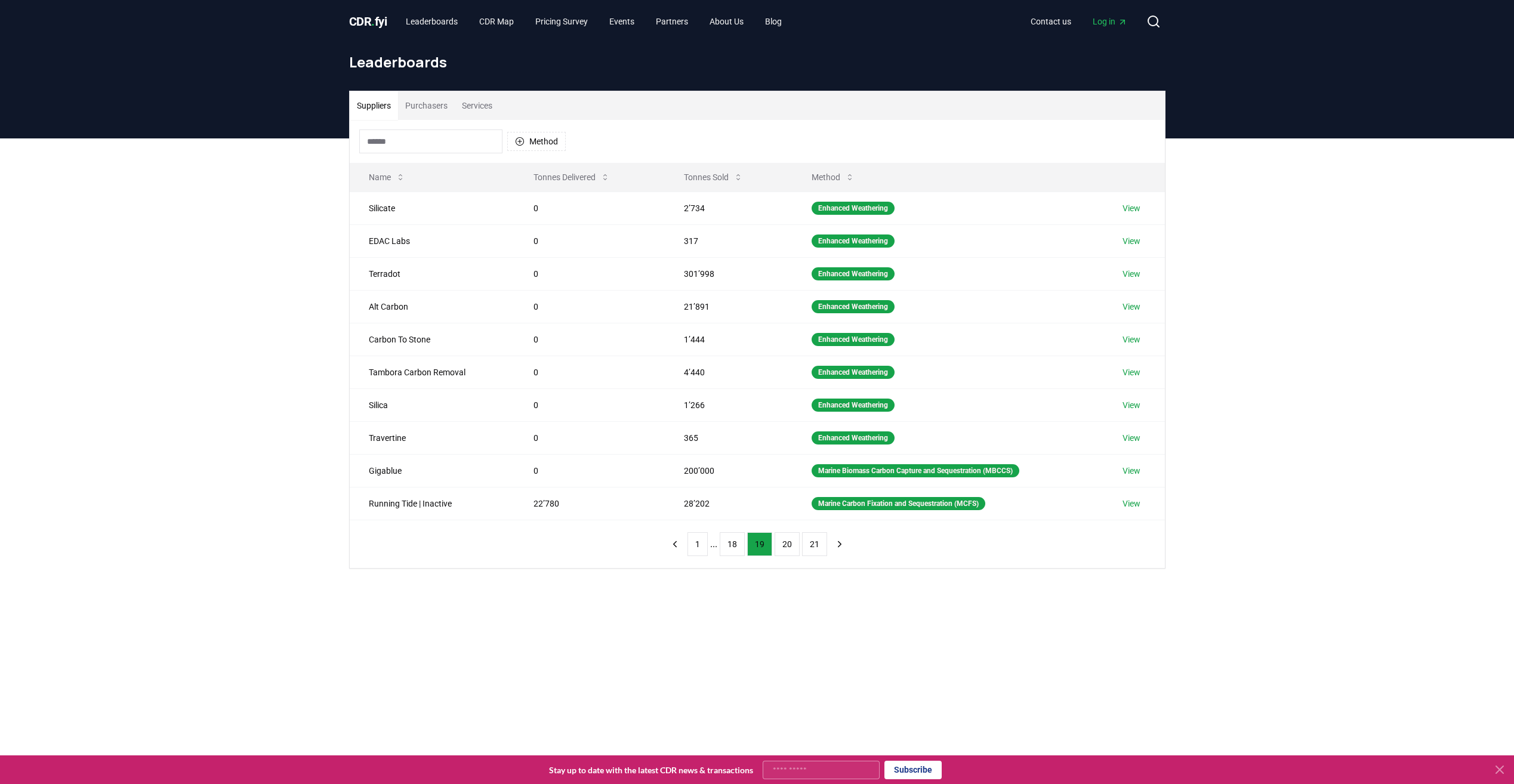
click at [786, 544] on button "20" at bounding box center [787, 544] width 25 height 24
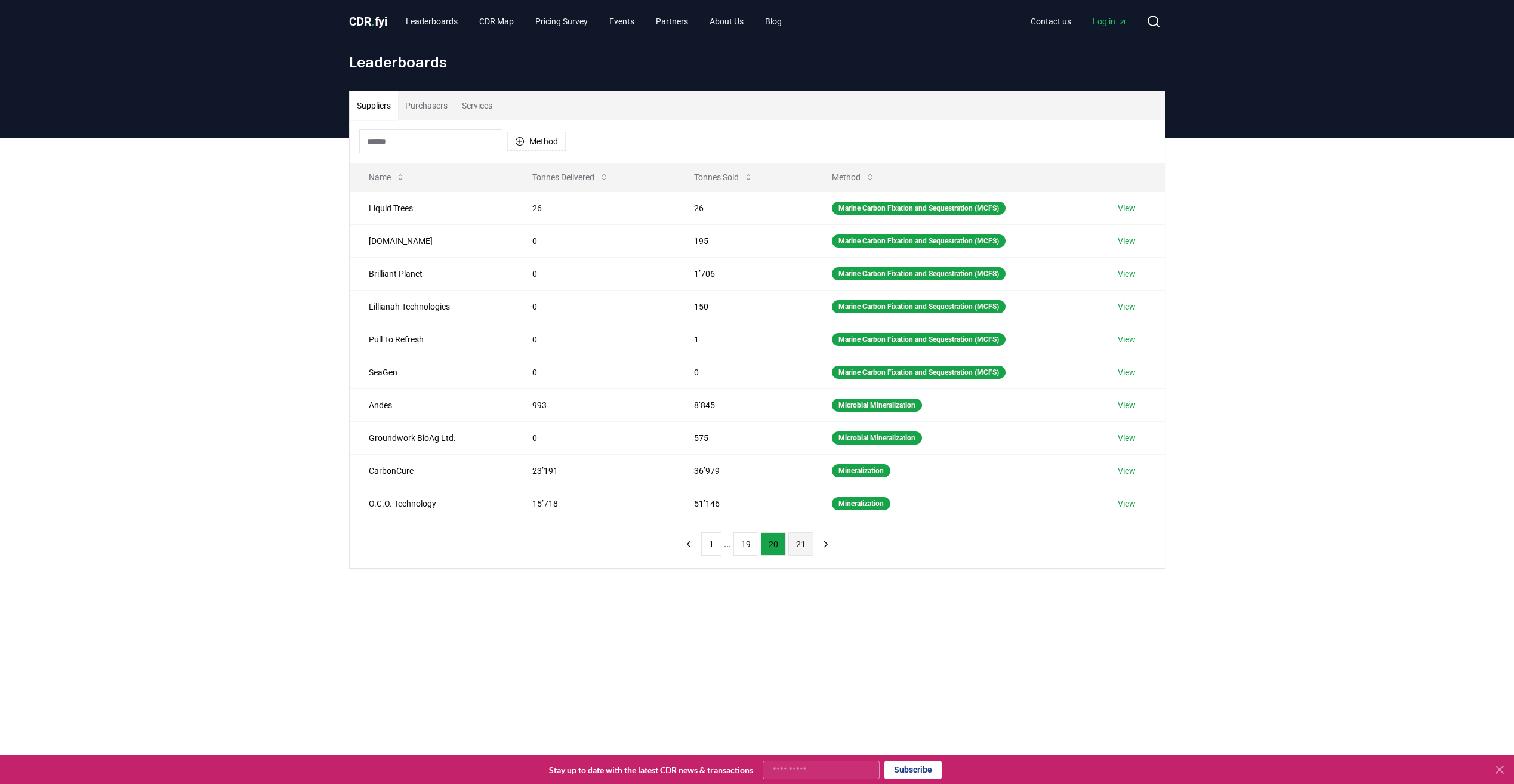
click at [791, 544] on button "21" at bounding box center [800, 544] width 25 height 24
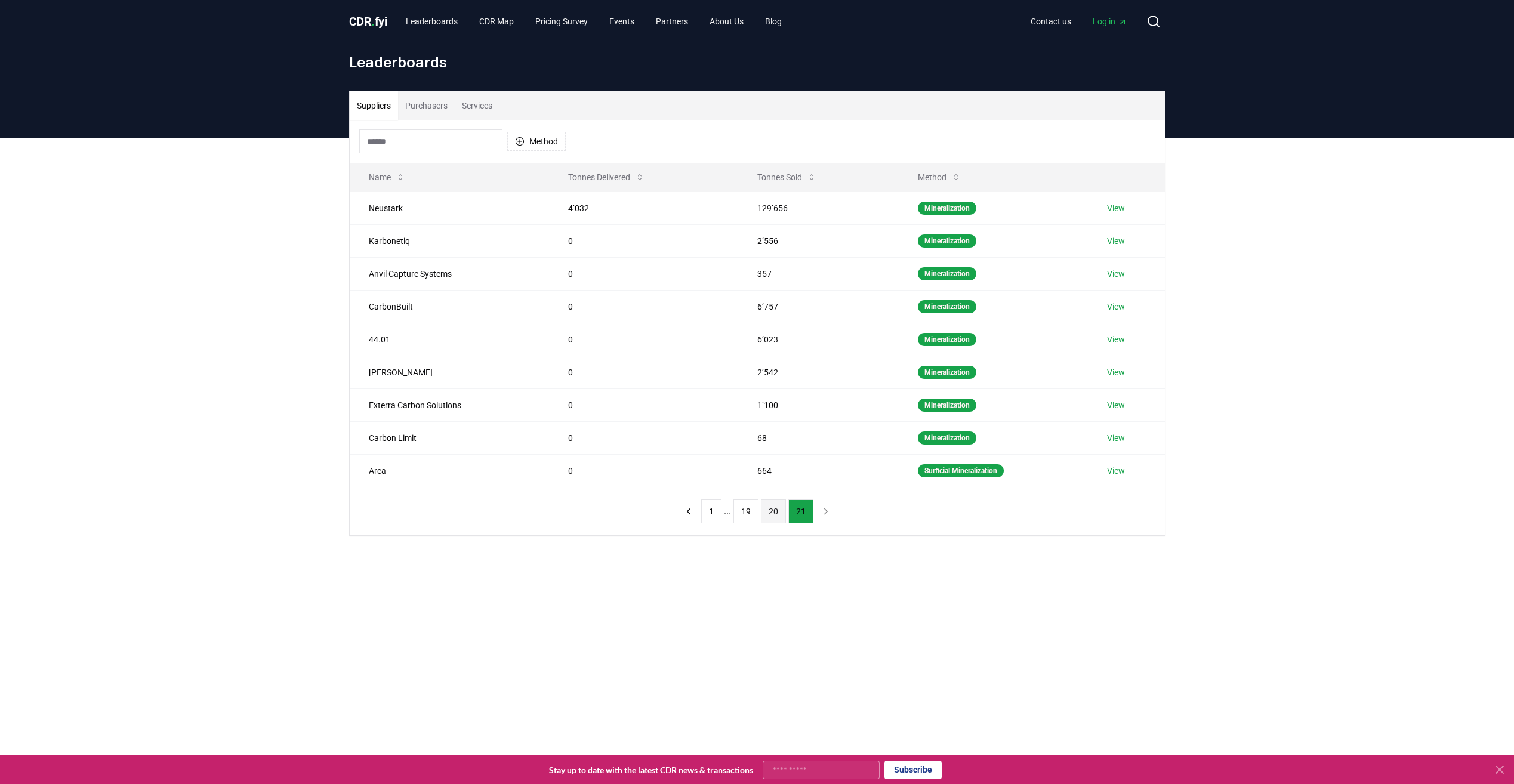
click at [773, 516] on button "20" at bounding box center [773, 511] width 25 height 24
